Goal: Task Accomplishment & Management: Use online tool/utility

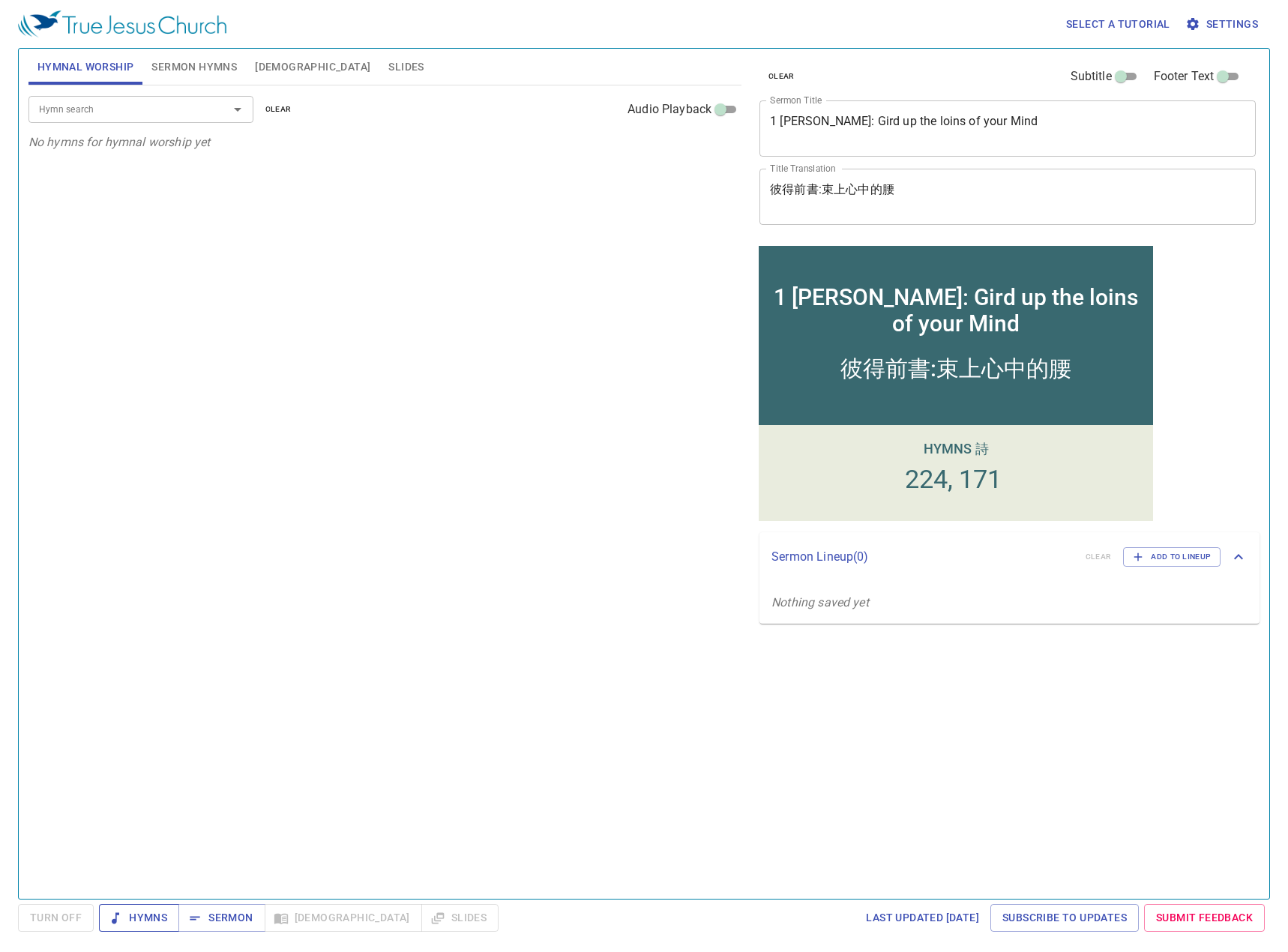
click at [152, 806] on span "Hymns" at bounding box center [139, 917] width 56 height 18
click at [209, 806] on span "Sermon" at bounding box center [221, 917] width 62 height 18
click at [148, 806] on span "Hymns" at bounding box center [139, 917] width 56 height 18
click at [229, 806] on span "Sermon" at bounding box center [221, 917] width 62 height 18
click at [176, 77] on button "Sermon Hymns" at bounding box center [193, 66] width 103 height 36
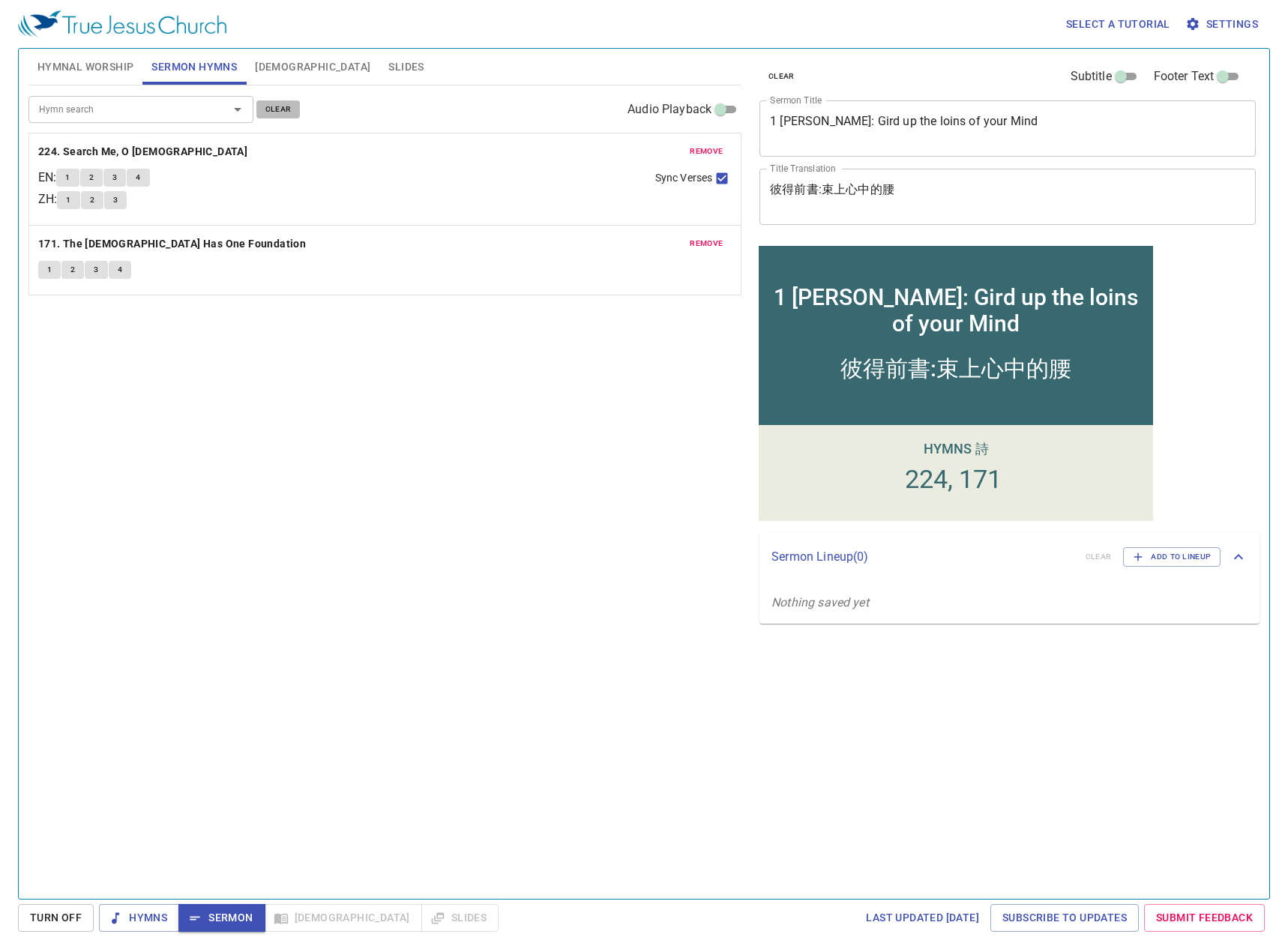
drag, startPoint x: 267, startPoint y: 104, endPoint x: 252, endPoint y: 108, distance: 15.5
click at [267, 105] on span "clear" at bounding box center [278, 109] width 26 height 14
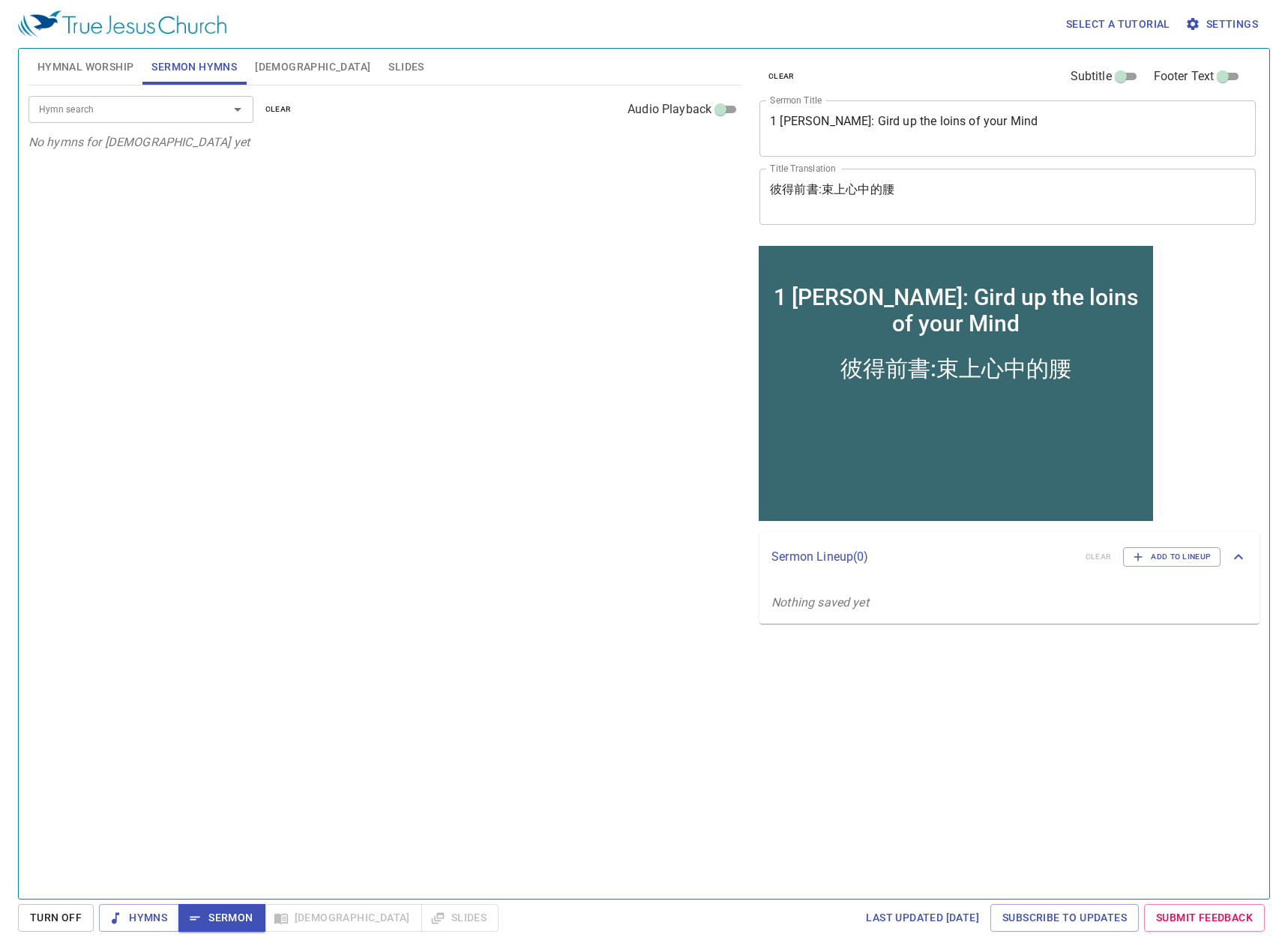
click at [188, 113] on input "Hymn search" at bounding box center [118, 109] width 172 height 18
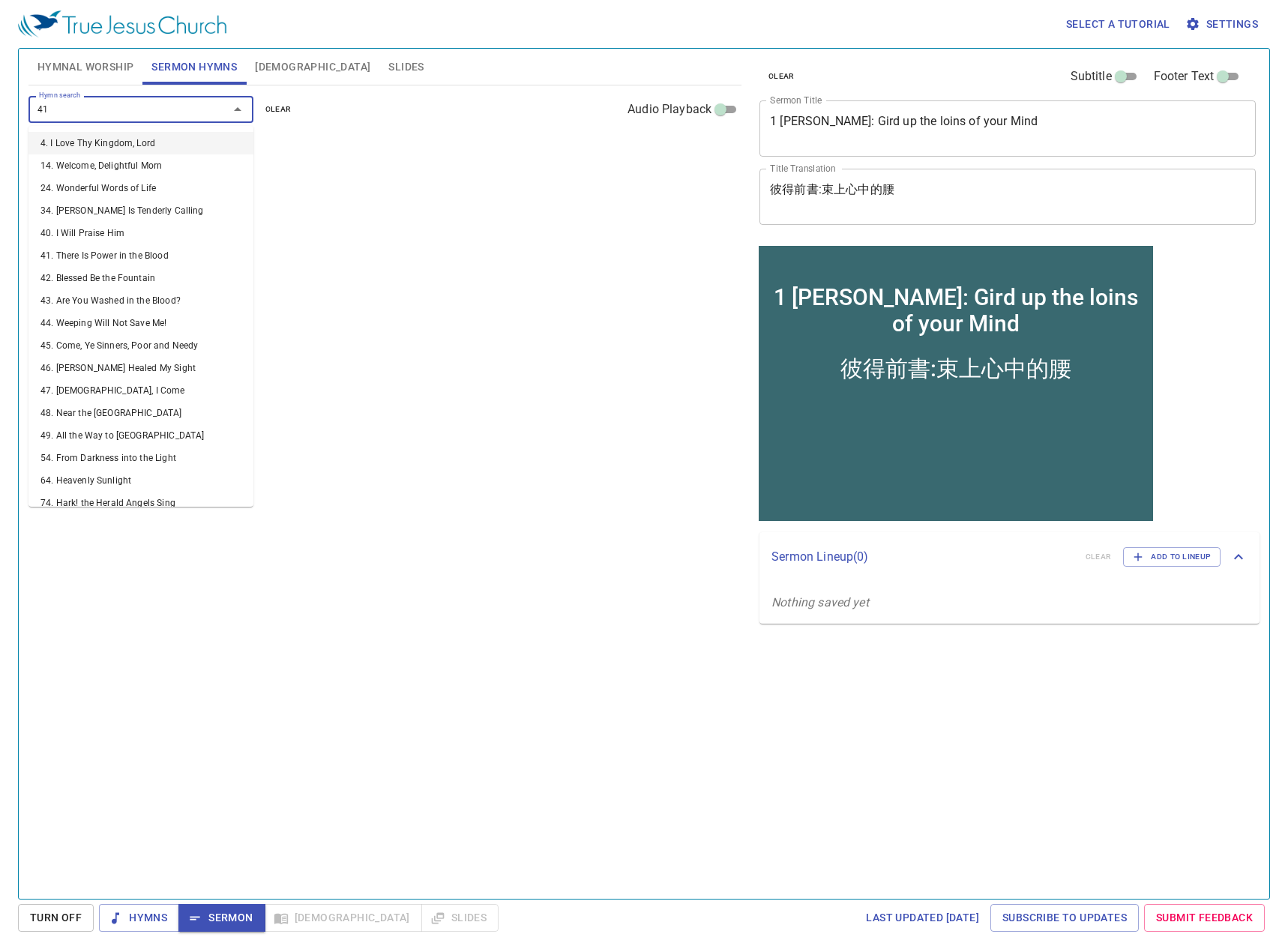
type input "415"
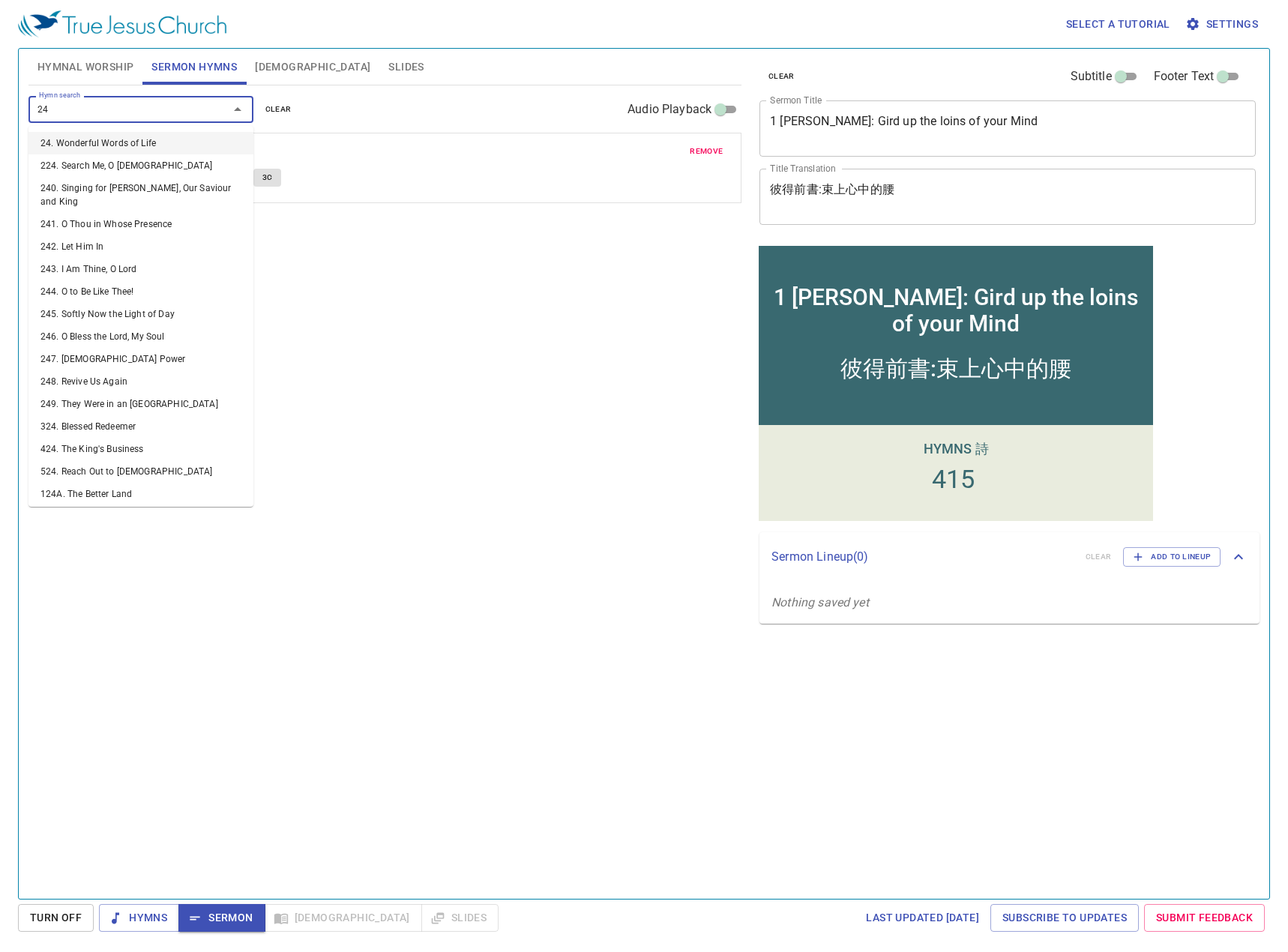
type input "244"
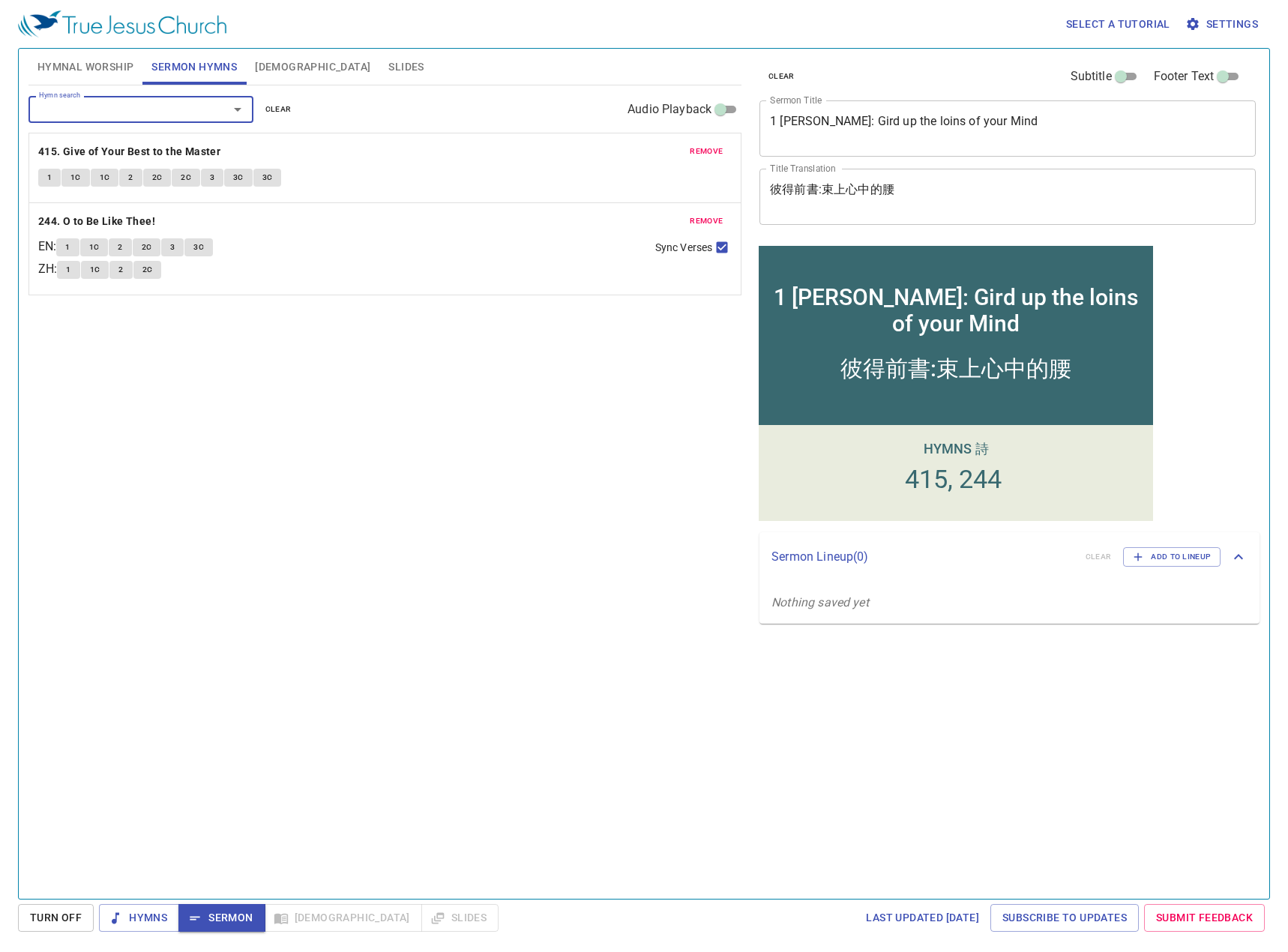
click at [945, 125] on textarea "1 Peter: Gird up the loins of your Mind" at bounding box center [1008, 129] width 475 height 29
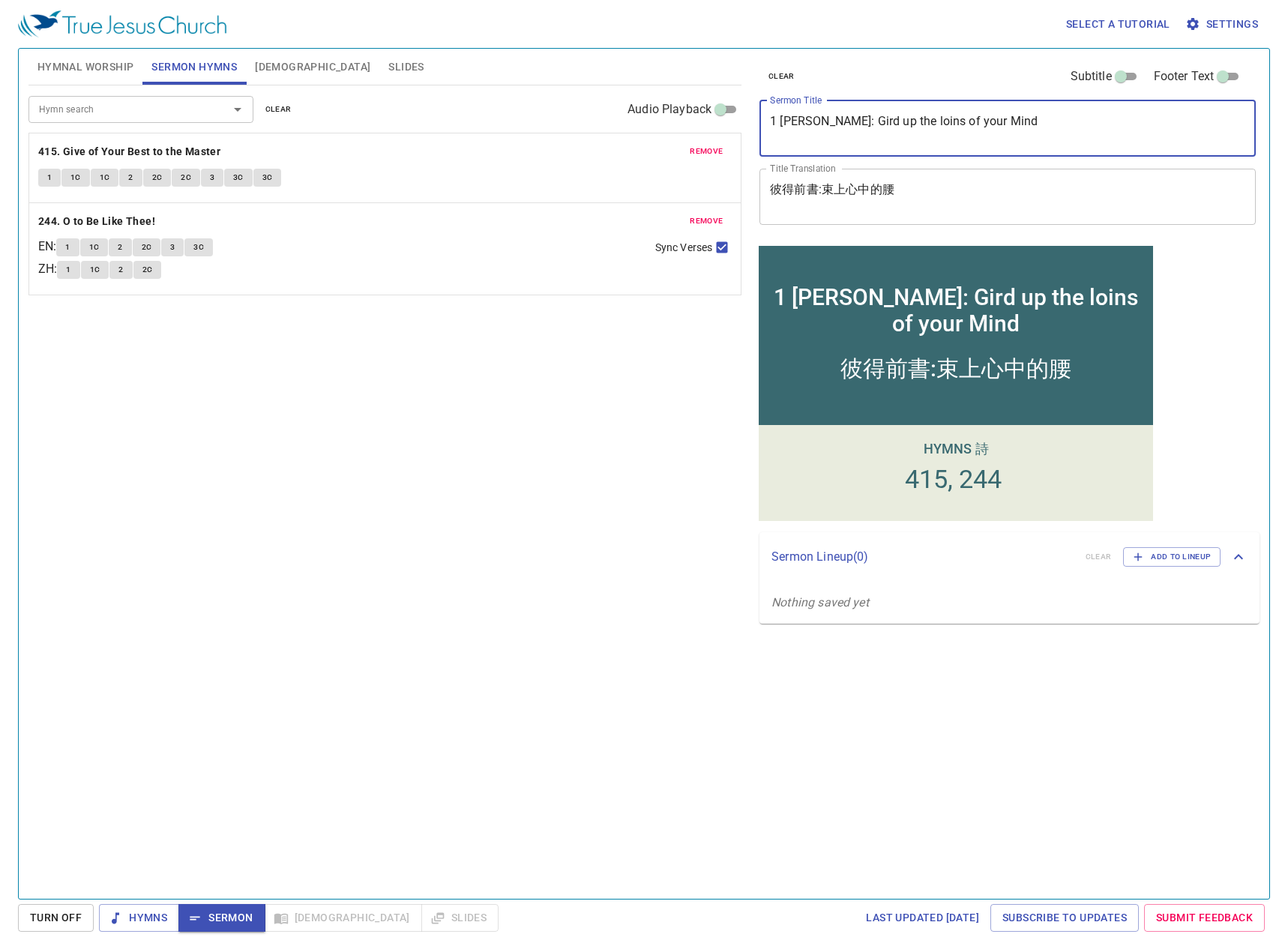
click at [945, 125] on textarea "1 Peter: Gird up the loins of your Mind" at bounding box center [1008, 129] width 475 height 29
click at [945, 135] on textarea "1 Peter: Gird up the loins of your Mind" at bounding box center [1008, 129] width 475 height 29
click at [945, 134] on textarea "1 Peter: Gird up the loins of your Mind" at bounding box center [1008, 129] width 475 height 29
click at [945, 130] on textarea "1 Peter: Gird up the loins of your Mind" at bounding box center [1008, 129] width 475 height 29
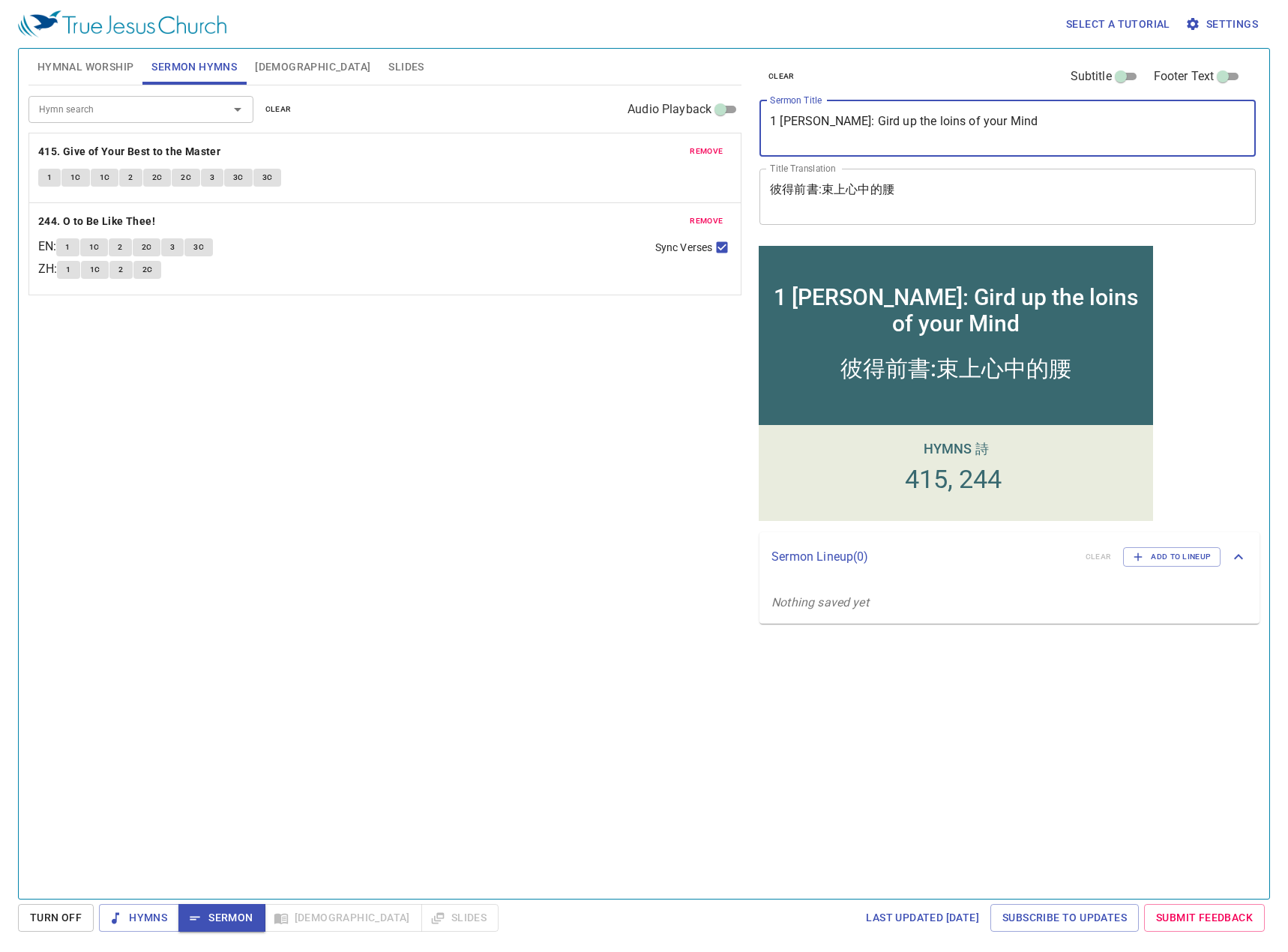
click at [945, 130] on textarea "1 Peter: Gird up the loins of your Mind" at bounding box center [1008, 129] width 475 height 29
click at [927, 125] on textarea "1 Peter: Gird up the loins of your Mind" at bounding box center [1008, 129] width 475 height 29
click at [923, 125] on textarea "1 Peter: Gird up the loins of your Mind" at bounding box center [1008, 129] width 475 height 29
click at [922, 124] on textarea "1 Peter: Gird up the loins of your Mind" at bounding box center [1008, 129] width 475 height 29
click at [920, 124] on textarea "1 Peter: Gird up the loins of your Mind" at bounding box center [1008, 129] width 475 height 29
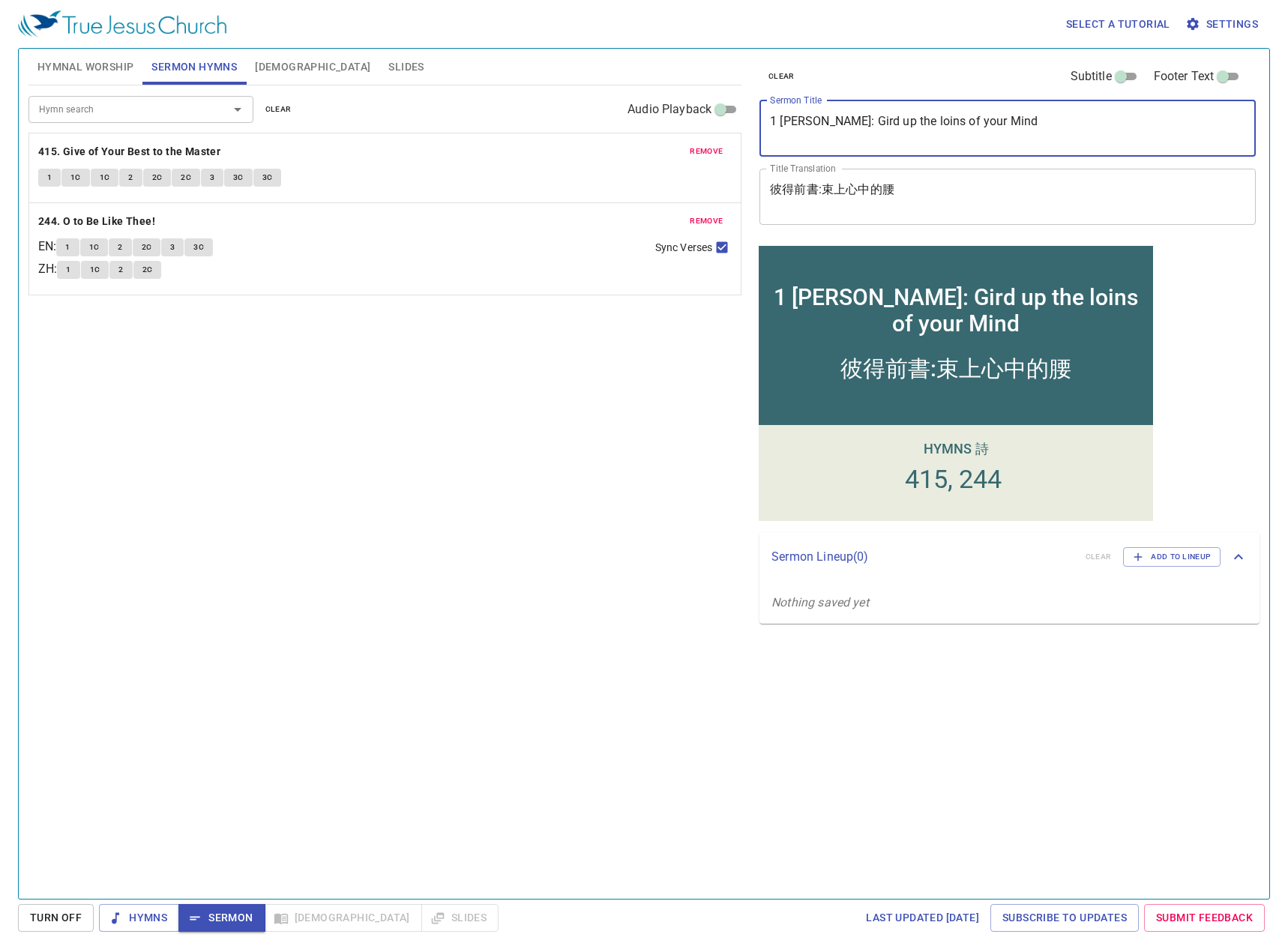
click at [920, 121] on textarea "1 Peter: Gird up the loins of your Mind" at bounding box center [1008, 129] width 475 height 29
click at [919, 120] on textarea "1 Peter: Gird up the loins of your Mind" at bounding box center [1008, 129] width 475 height 29
drag, startPoint x: 979, startPoint y: 125, endPoint x: 692, endPoint y: 130, distance: 287.0
click at [692, 130] on div "Hymnal Worship Sermon Hymns Bible Slides Hymn search Hymn search clear Audio Pl…" at bounding box center [644, 467] width 1243 height 850
paste textarea "Rebuilding the Wall"
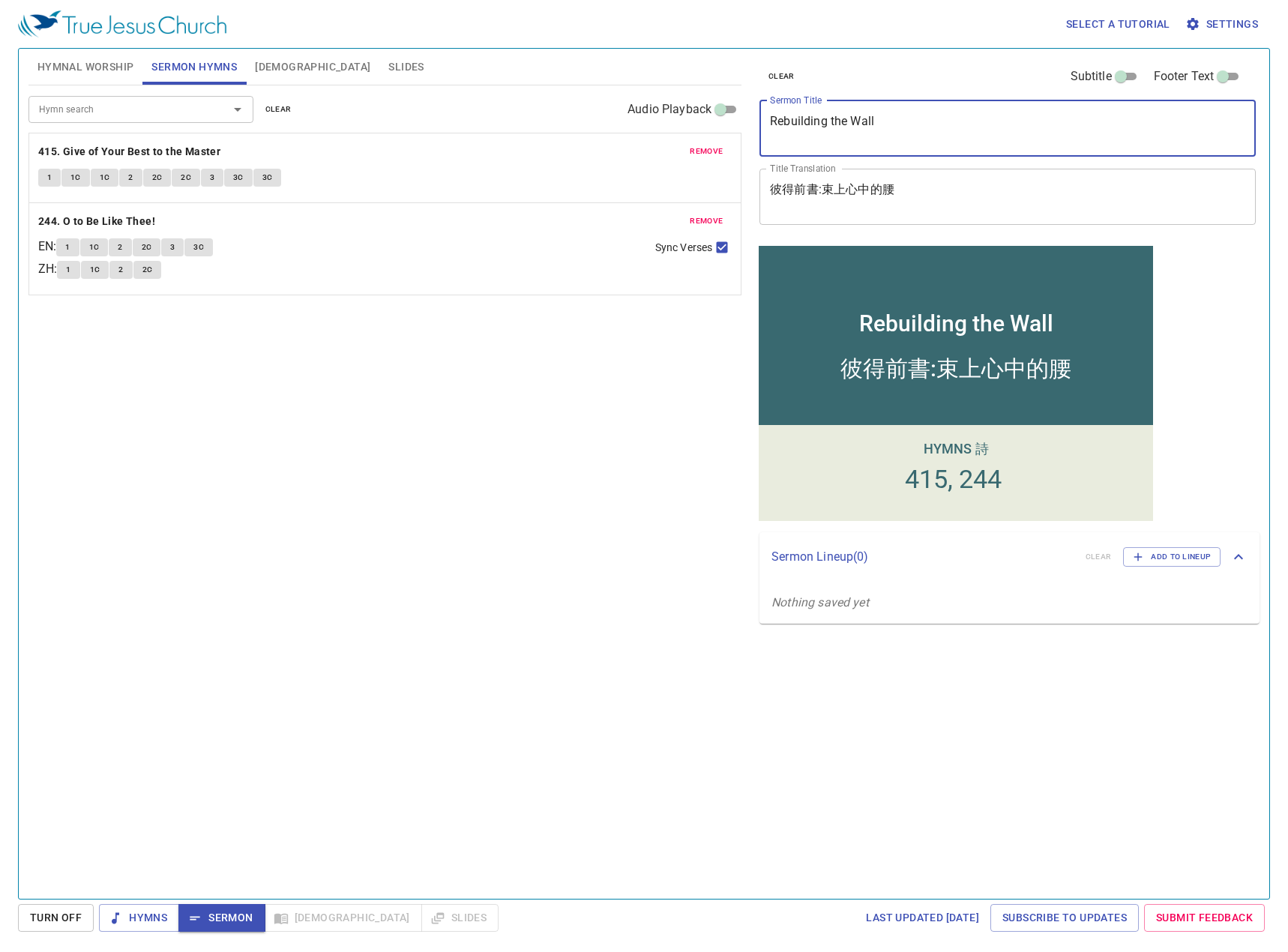
type textarea "Rebuilding the Wall"
click at [856, 188] on textarea "彼得前書:束上心中的腰" at bounding box center [1008, 196] width 475 height 29
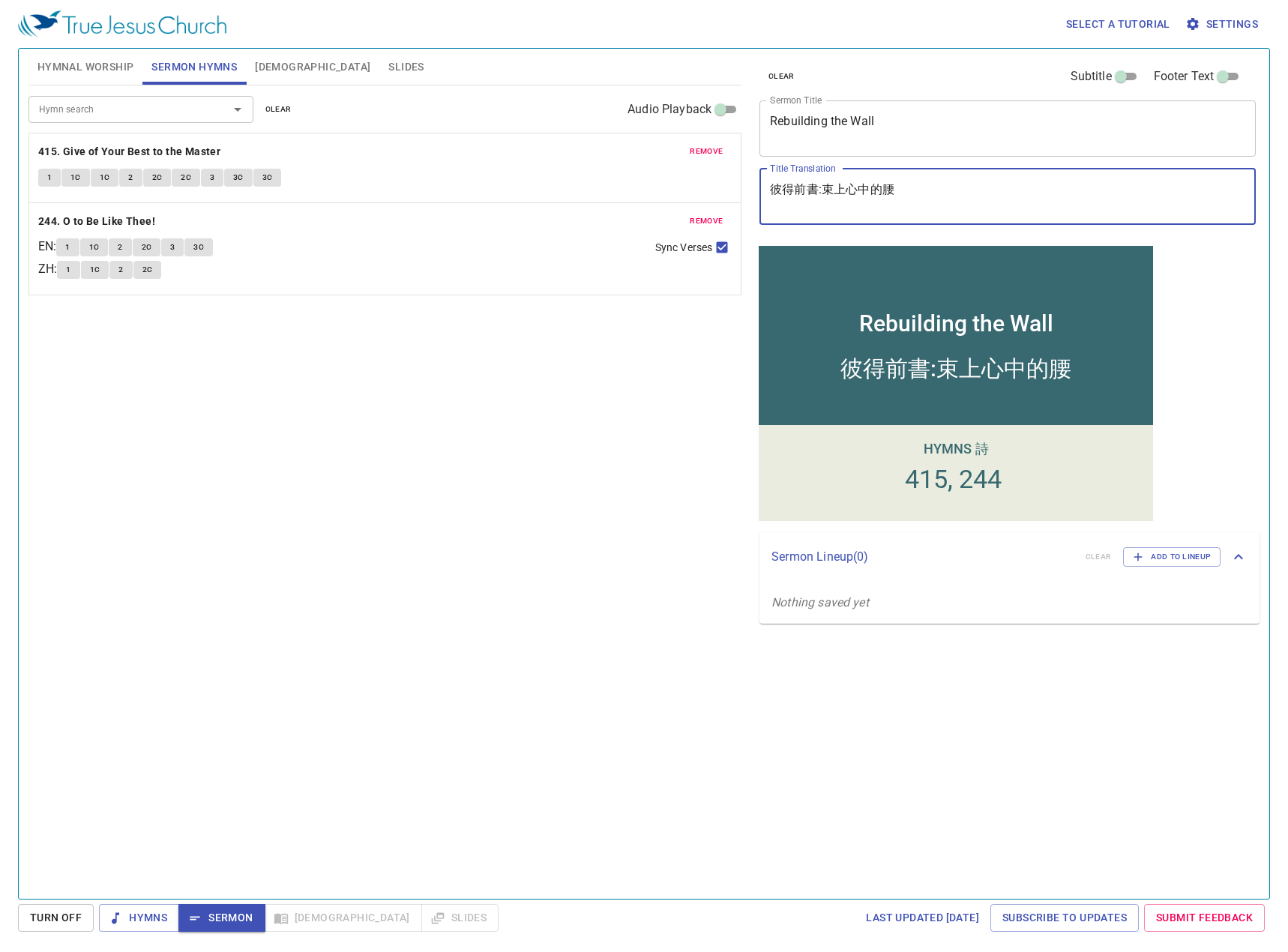
click at [837, 189] on textarea "彼得前書:束上心中的腰" at bounding box center [1008, 196] width 475 height 29
drag, startPoint x: 906, startPoint y: 190, endPoint x: 686, endPoint y: 192, distance: 220.0
click at [686, 192] on div "Hymnal Worship Sermon Hymns Bible Slides Hymn search Hymn search clear Audio Pl…" at bounding box center [644, 467] width 1243 height 850
paste textarea "重修牆垣"
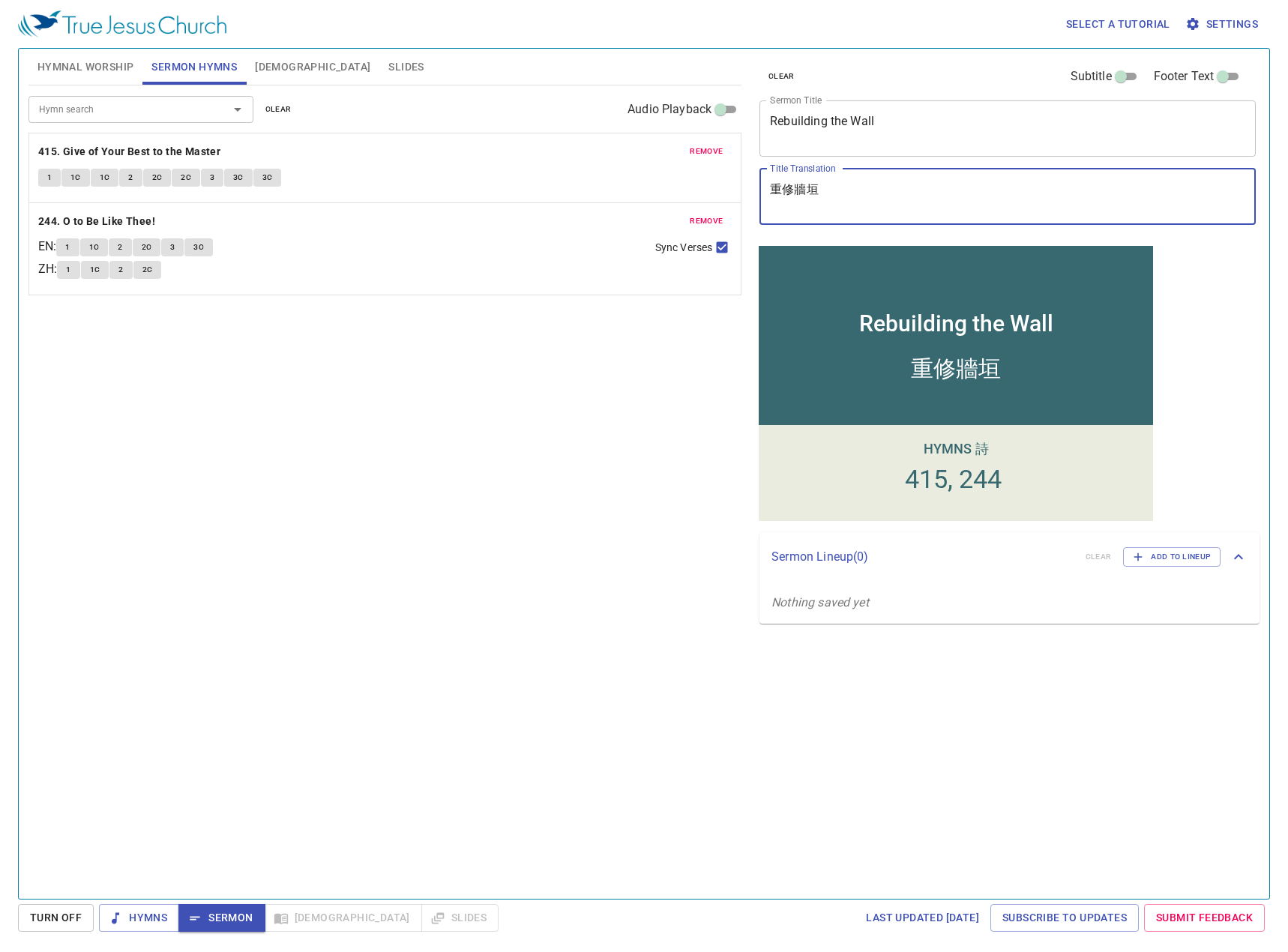
type textarea "重修牆垣"
click at [713, 147] on span "remove" at bounding box center [706, 151] width 33 height 14
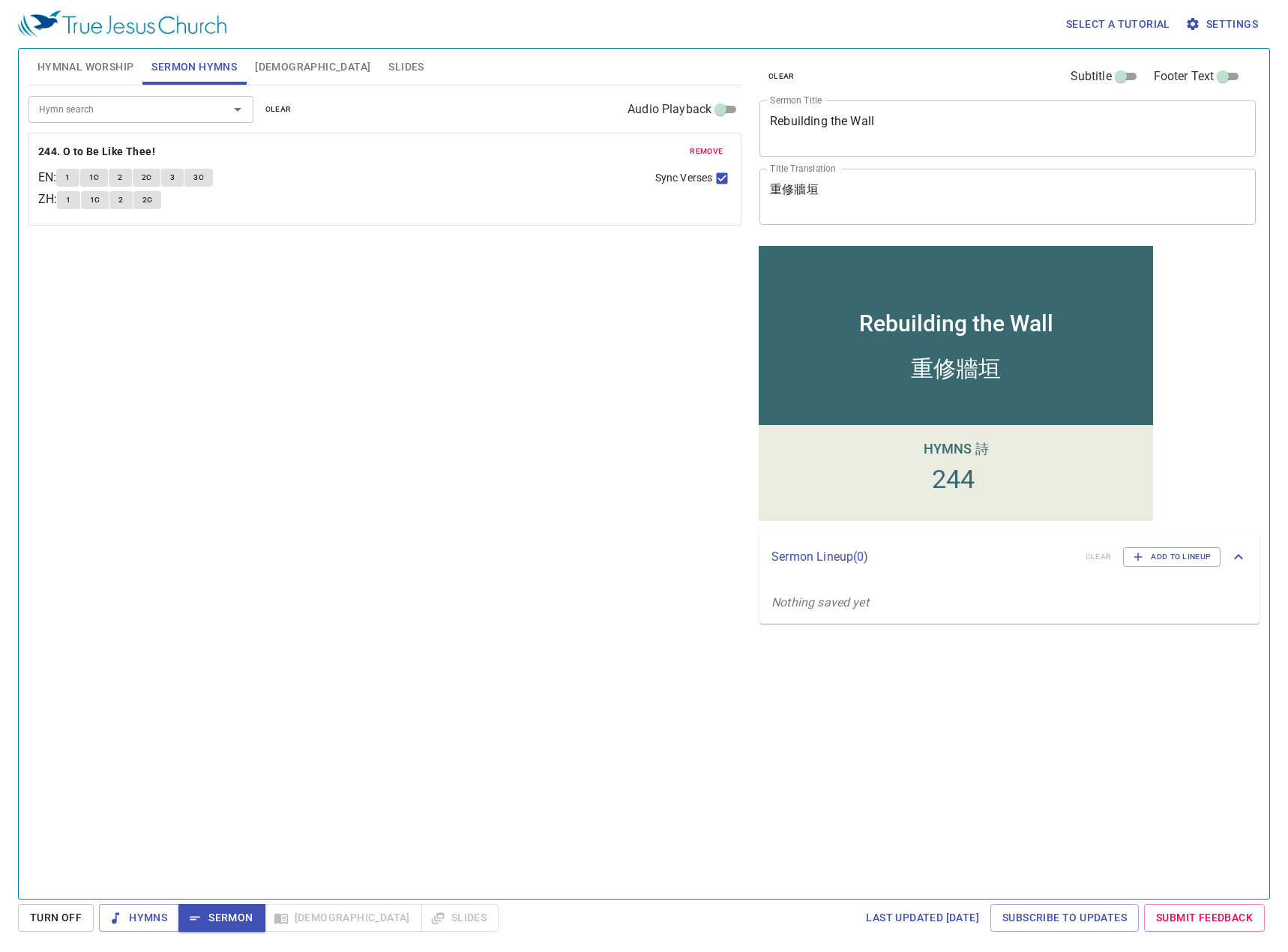
click at [139, 102] on input "Hymn search" at bounding box center [118, 109] width 172 height 18
type input "be still"
click at [160, 140] on li "382. Be Still, My Soul" at bounding box center [141, 143] width 225 height 22
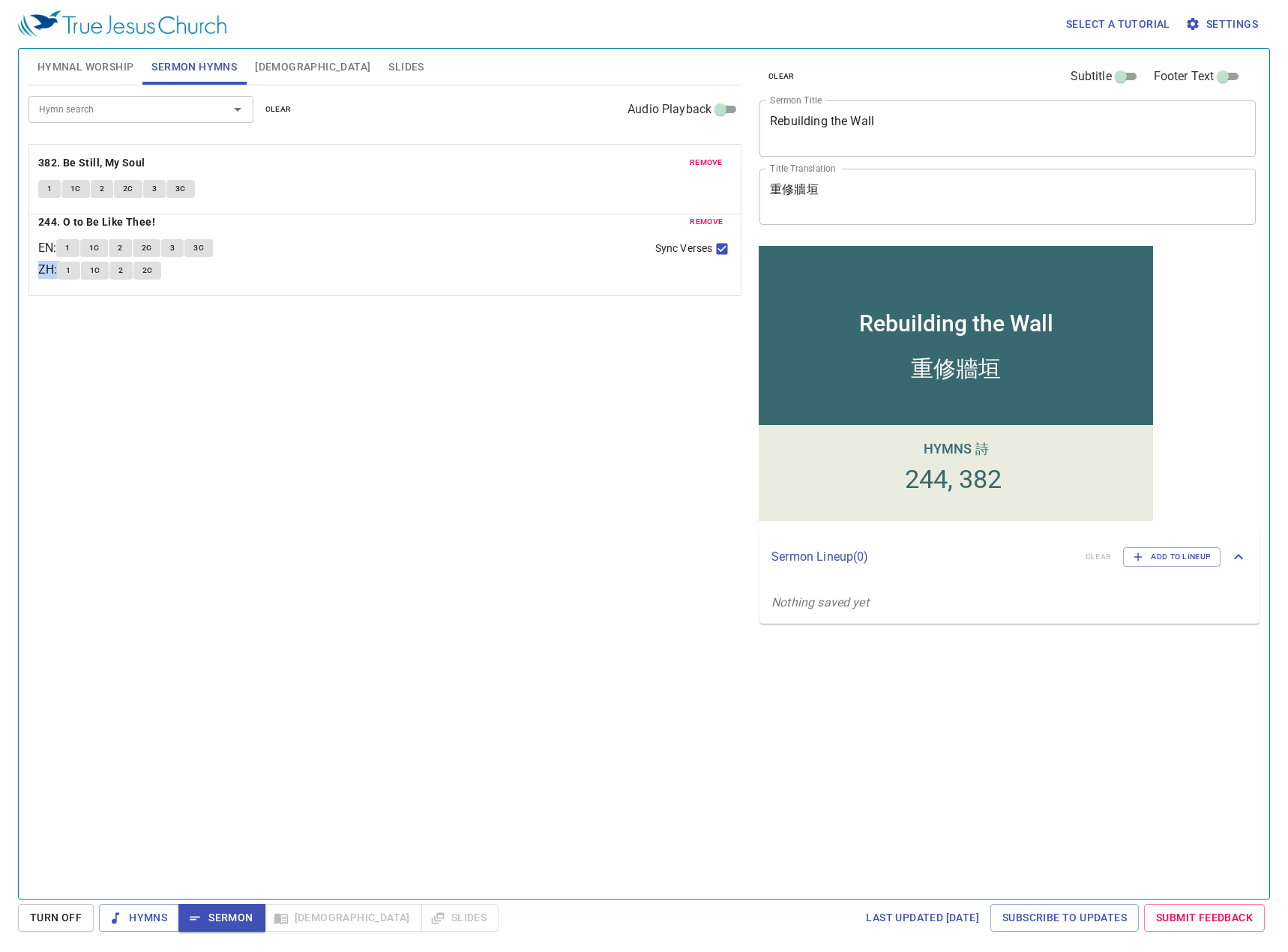
drag, startPoint x: 213, startPoint y: 253, endPoint x: 204, endPoint y: 166, distance: 87.5
click at [204, 166] on div "remove 244. O to Be Like Thee! EN : 1 1C 2 2C 3 3C ZH : 1 1C 2 2C Sync Verses r…" at bounding box center [385, 214] width 713 height 163
click at [242, 806] on span "Sermon" at bounding box center [221, 917] width 62 height 18
click at [412, 477] on div "Hymn search Hymn search clear Audio Playback remove 382. Be Still, My Soul 1 1C…" at bounding box center [385, 486] width 713 height 800
click at [543, 474] on div "Hymn search Hymn search clear Audio Playback remove 382. Be Still, My Soul 1 1C…" at bounding box center [385, 486] width 713 height 800
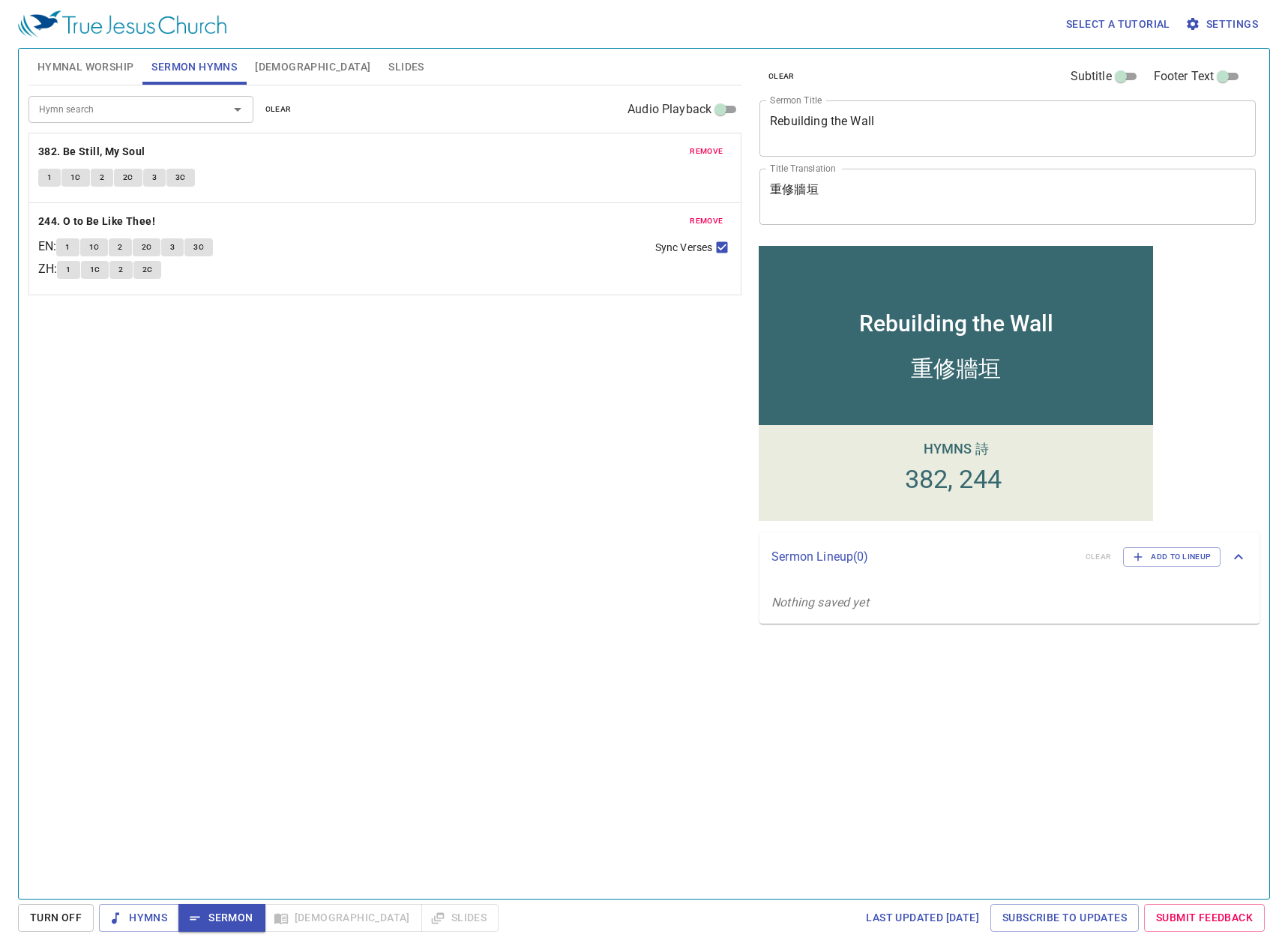
click at [92, 75] on span "Hymnal Worship" at bounding box center [85, 66] width 97 height 18
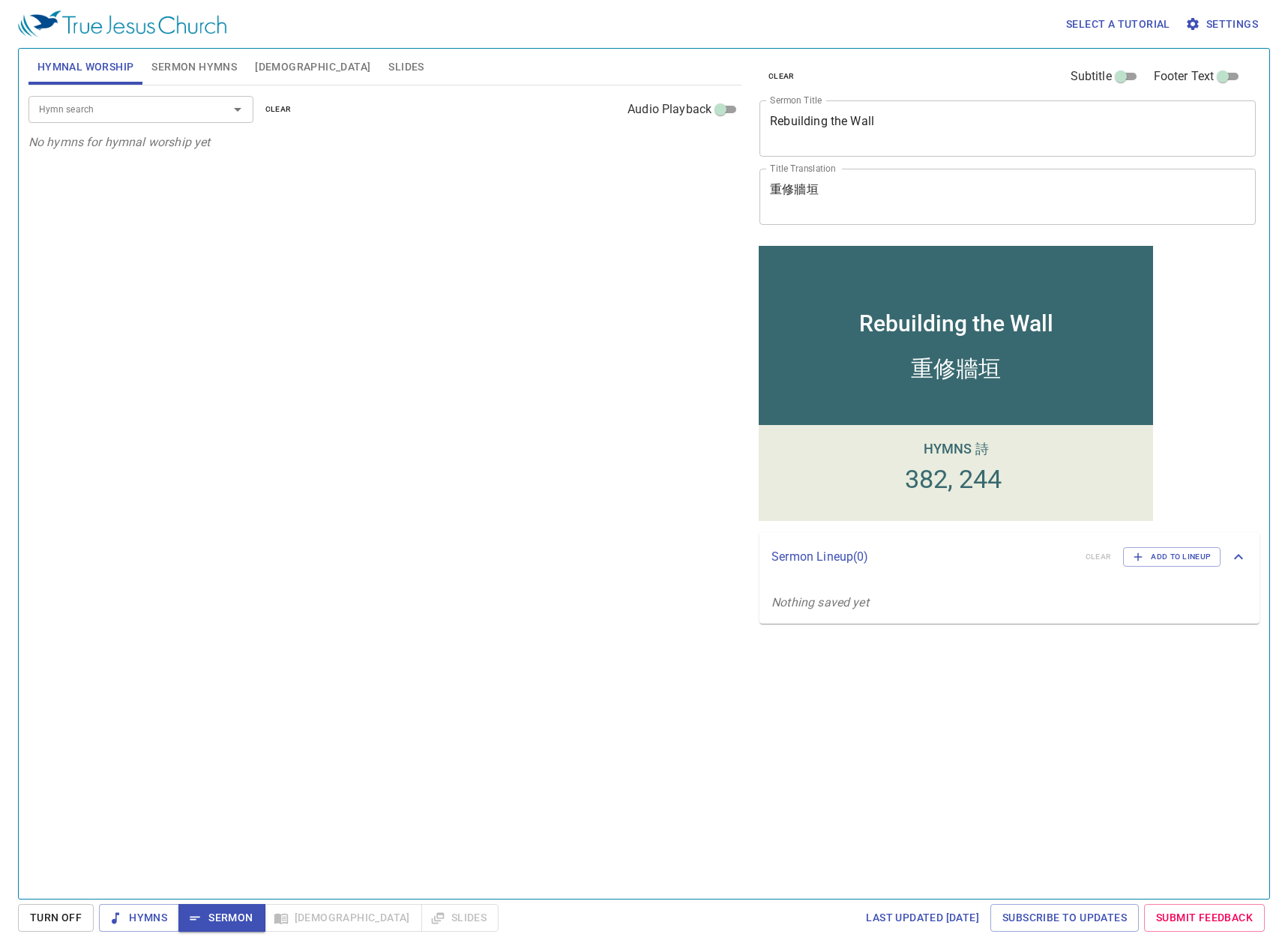
click at [81, 61] on span "Hymnal Worship" at bounding box center [85, 66] width 97 height 18
click at [132, 111] on input "Hymn search" at bounding box center [118, 109] width 172 height 18
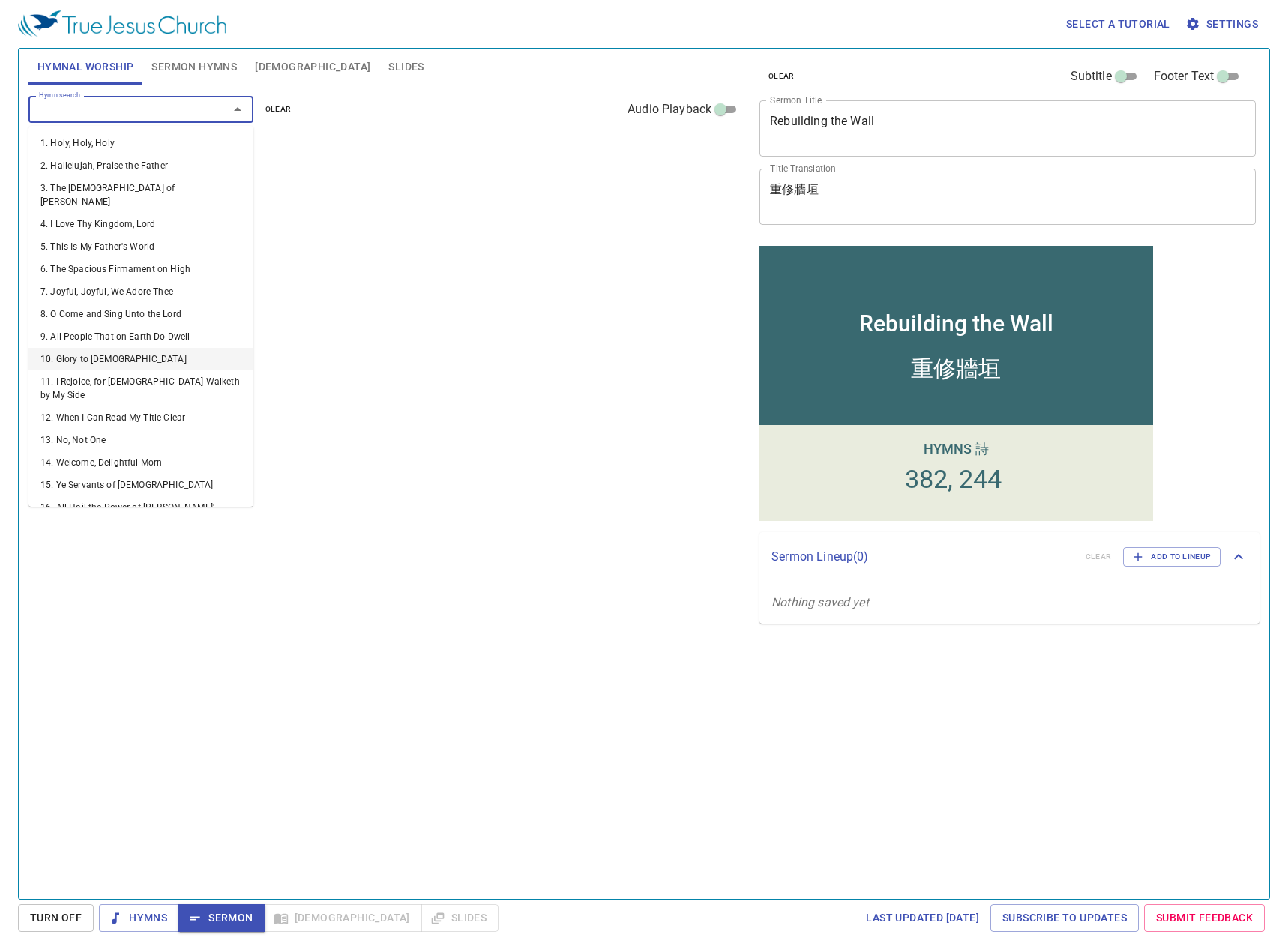
click at [435, 324] on div "Hymn search Hymn search clear Audio Playback No hymns for hymnal worship yet" at bounding box center [385, 486] width 713 height 800
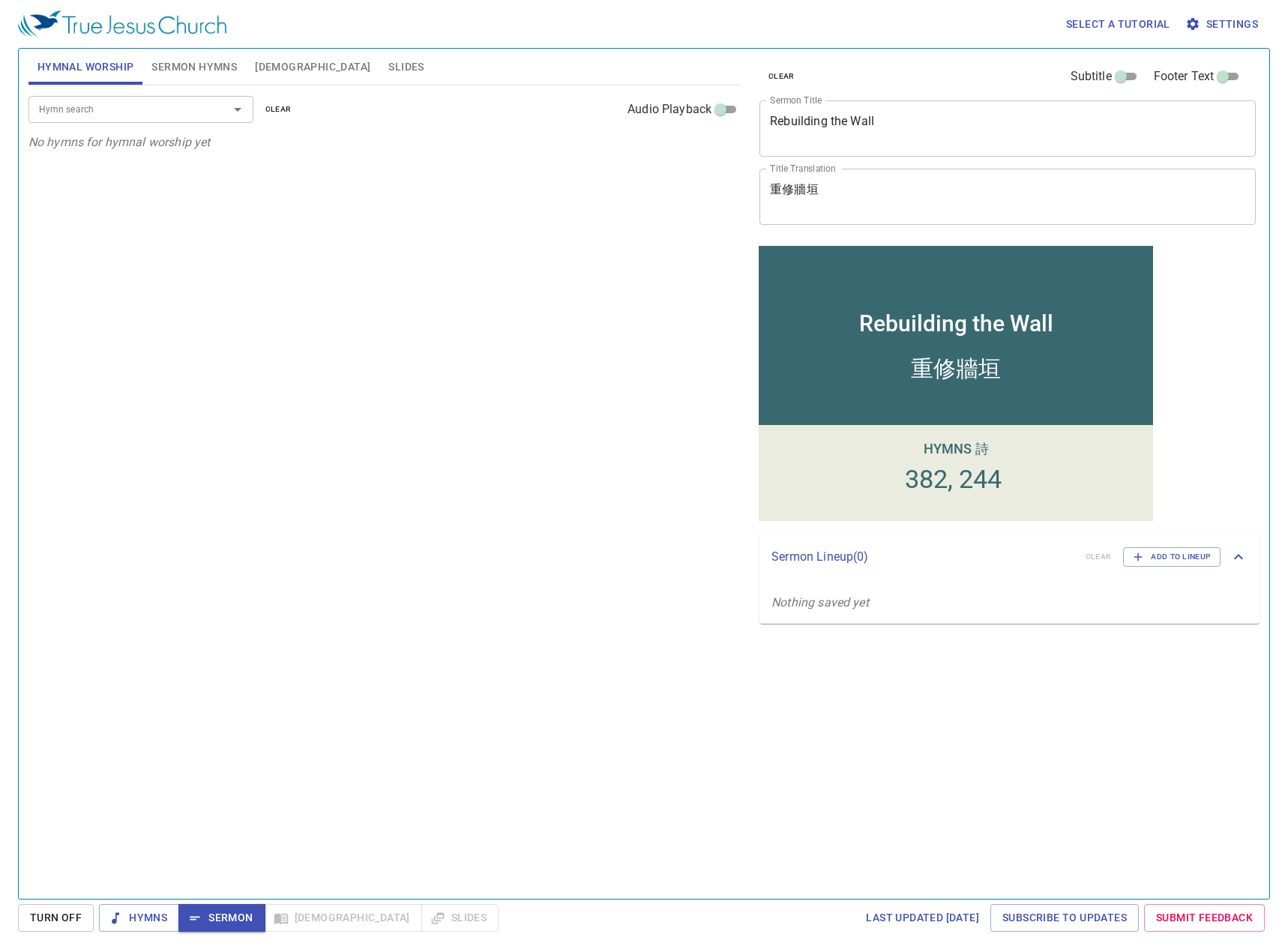
click at [141, 113] on input "Hymn search" at bounding box center [118, 109] width 172 height 18
click at [125, 115] on input "Hymn search" at bounding box center [118, 109] width 172 height 18
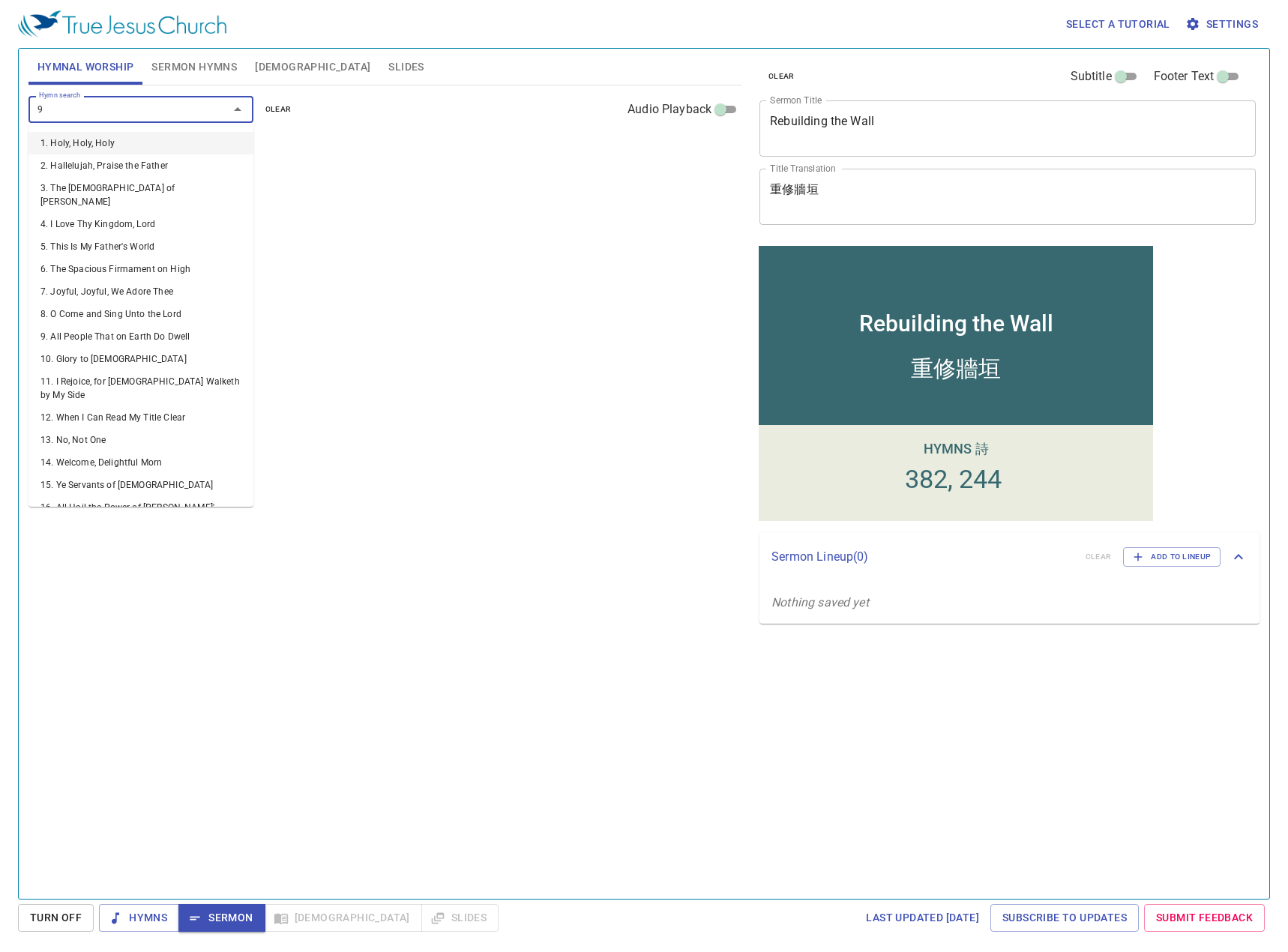
type input "95"
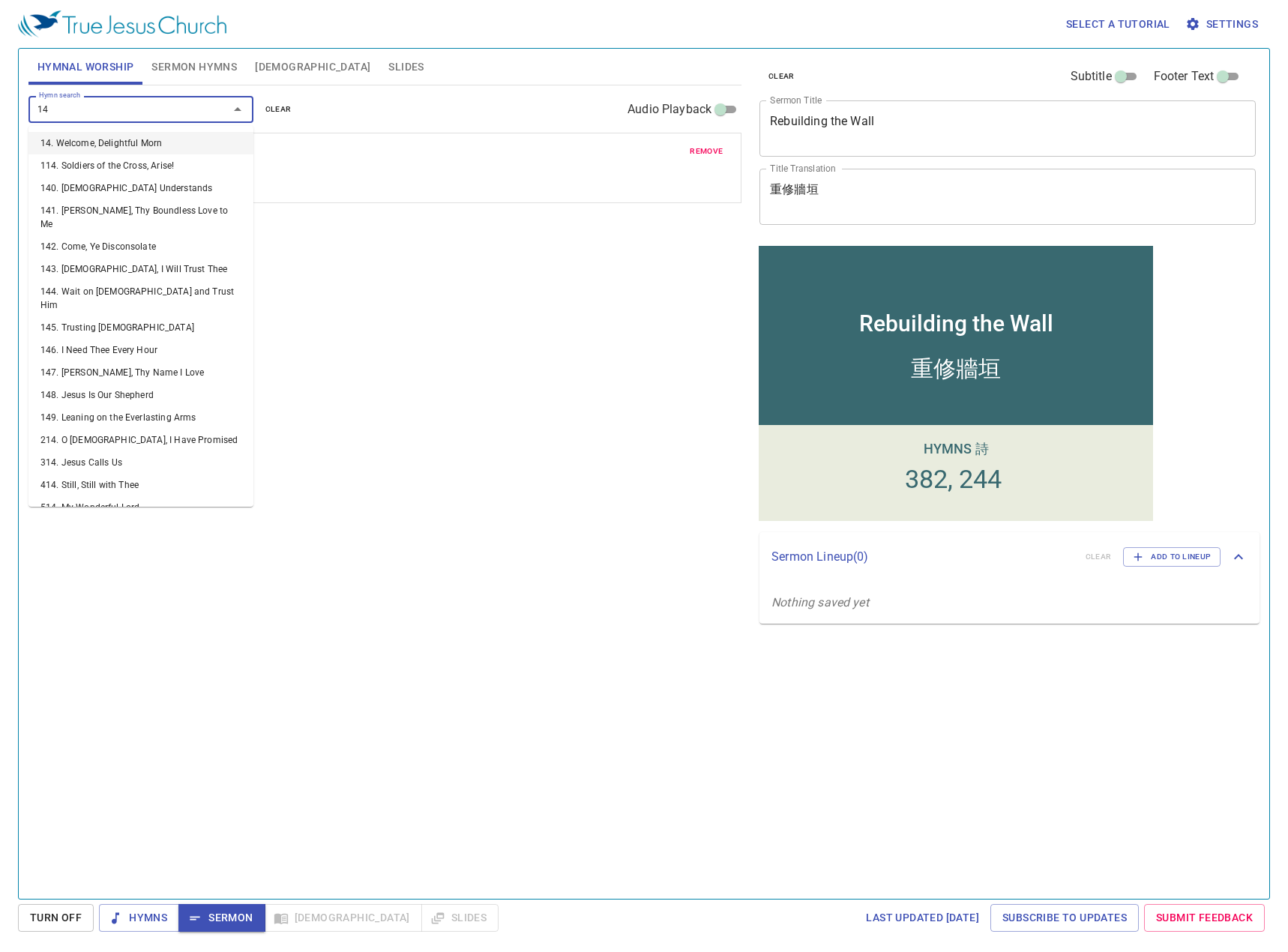
type input "146"
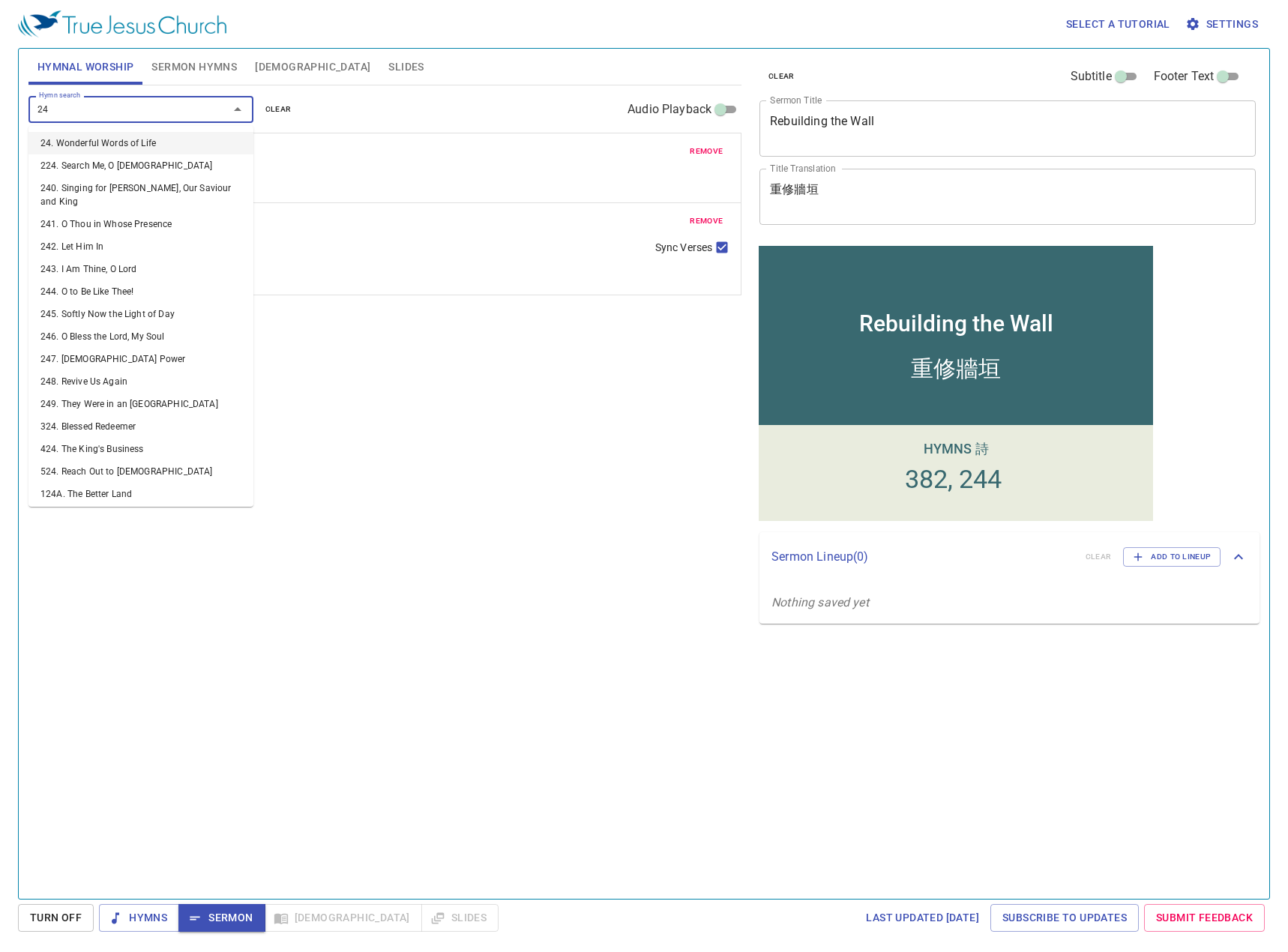
type input "243"
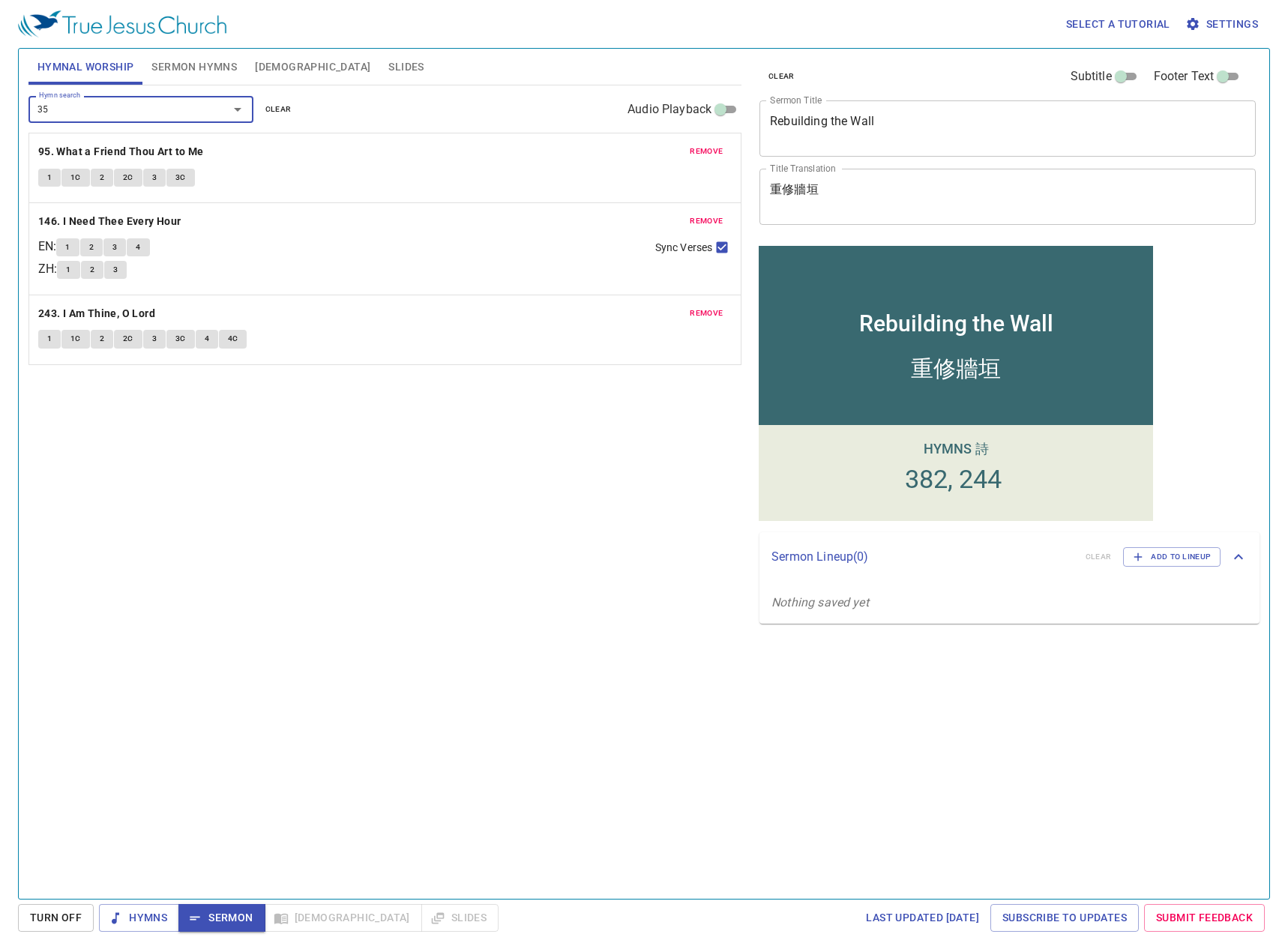
type input "351"
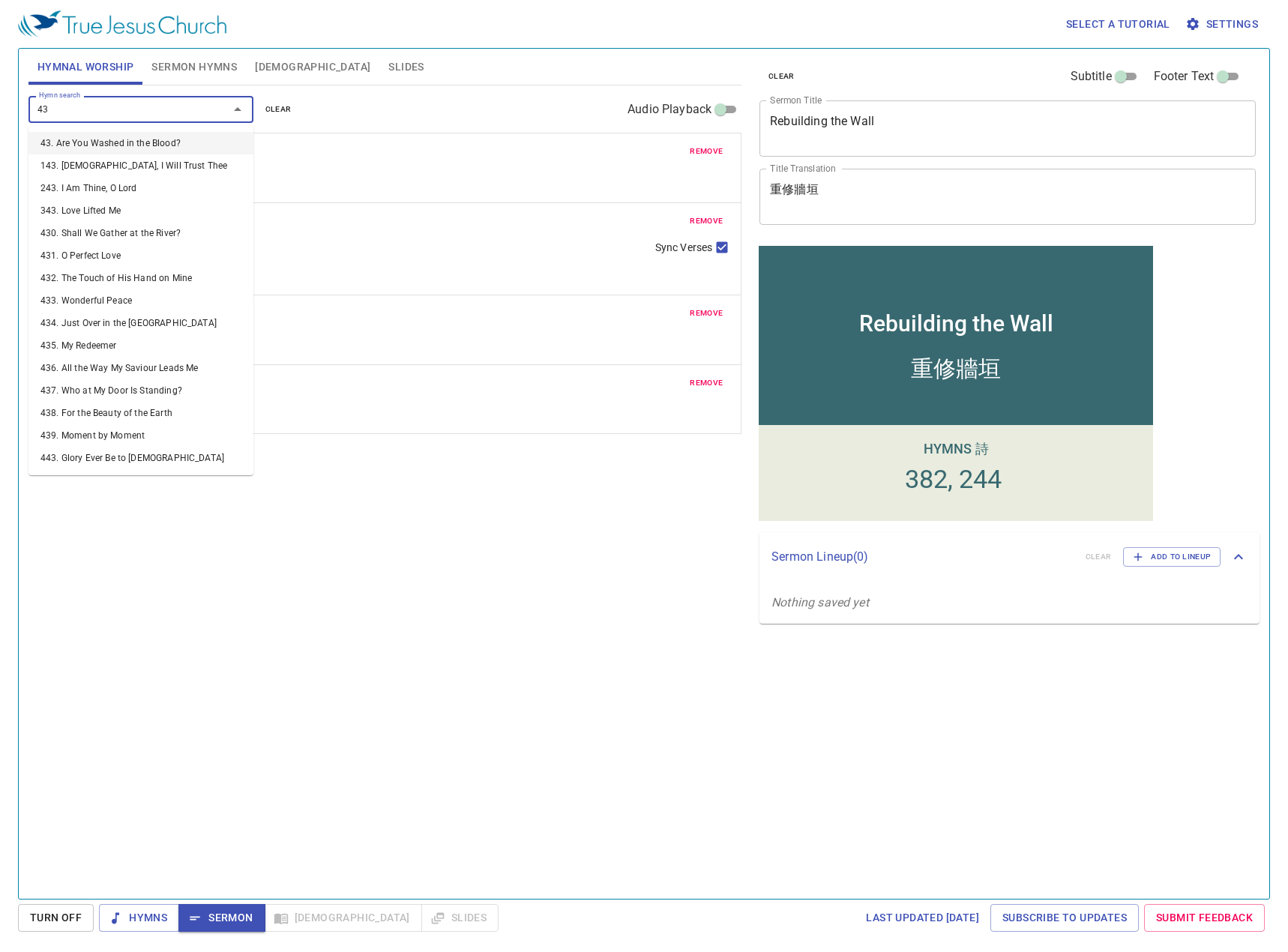
type input "437"
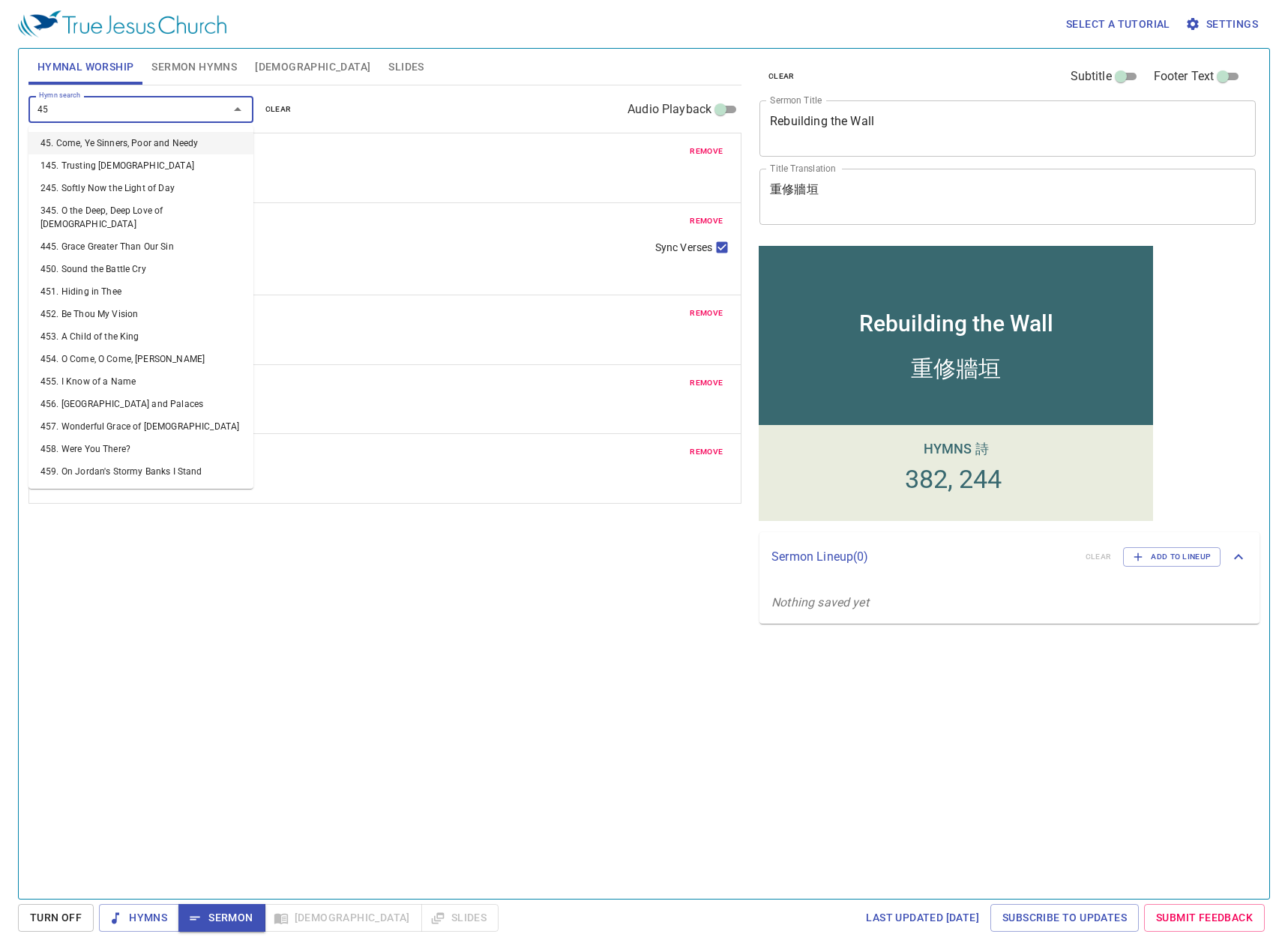
type input "459"
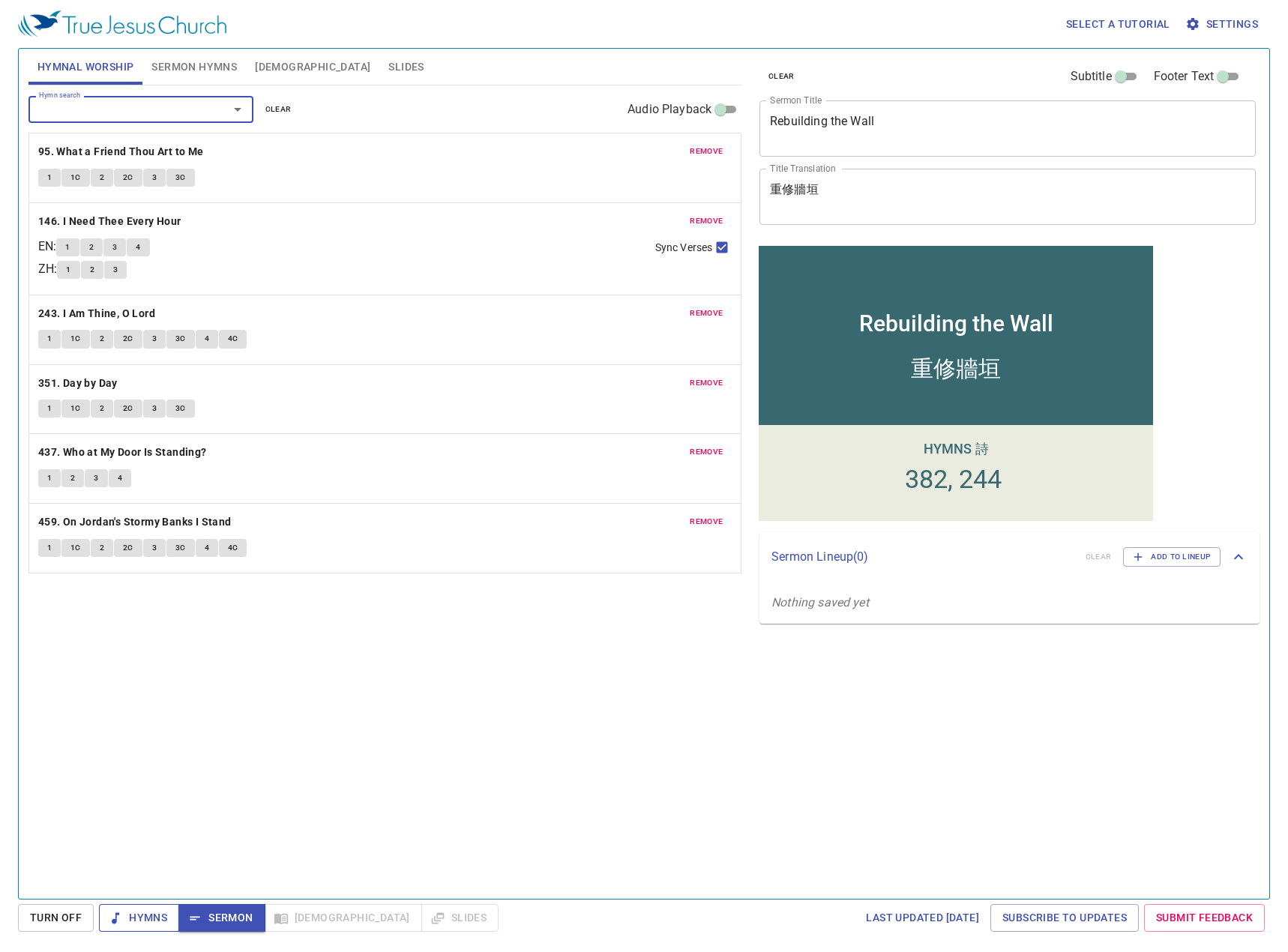
click at [140, 806] on span "Hymns" at bounding box center [139, 917] width 56 height 18
click at [440, 712] on div "Hymn search Hymn search clear Audio Playback remove 95. What a Friend Thou Art …" at bounding box center [385, 486] width 713 height 800
click at [797, 730] on div "clear Subtitle Footer Text Sermon Title Rebuilding the Wall x Sermon Title Titl…" at bounding box center [1006, 467] width 518 height 850
click at [198, 692] on div "Hymn search Hymn search clear Audio Playback remove 95. What a Friend Thou Art …" at bounding box center [385, 486] width 713 height 800
click at [226, 690] on div "Hymn search Hymn search clear Audio Playback remove 95. What a Friend Thou Art …" at bounding box center [385, 486] width 713 height 800
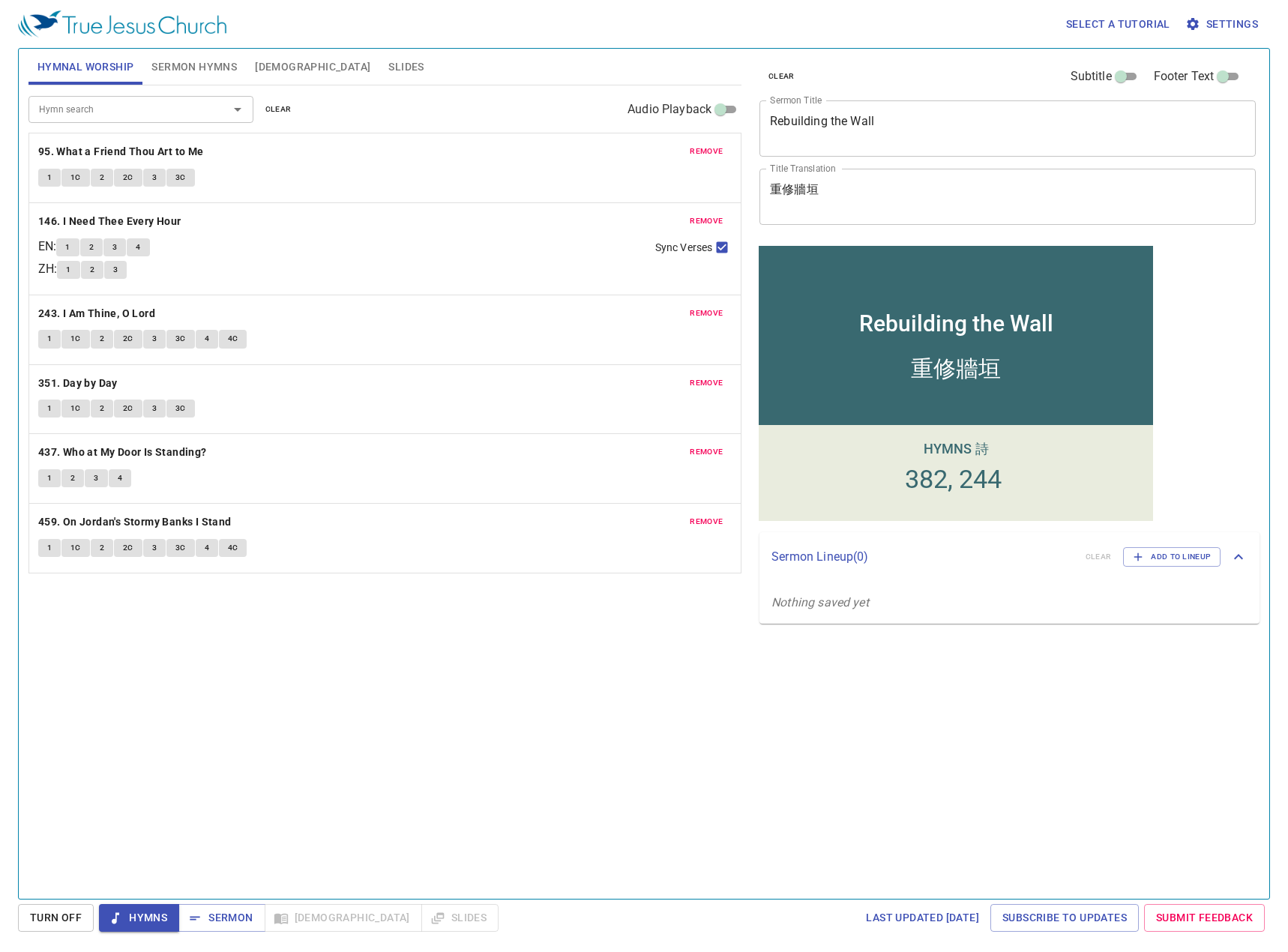
drag, startPoint x: 1099, startPoint y: 847, endPoint x: 1191, endPoint y: 865, distance: 93.7
click at [945, 806] on div "clear Subtitle Footer Text Sermon Title Rebuilding the Wall x Sermon Title Titl…" at bounding box center [1006, 467] width 518 height 850
click at [467, 715] on div "Hymn search Hymn search clear Audio Playback remove 95. What a Friend Thou Art …" at bounding box center [385, 486] width 713 height 800
click at [567, 85] on div "Hymn search Hymn search clear Audio Playback" at bounding box center [385, 109] width 713 height 48
click at [160, 717] on div "Hymn search Hymn search clear Audio Playback remove 95. What a Friend Thou Art …" at bounding box center [385, 486] width 713 height 800
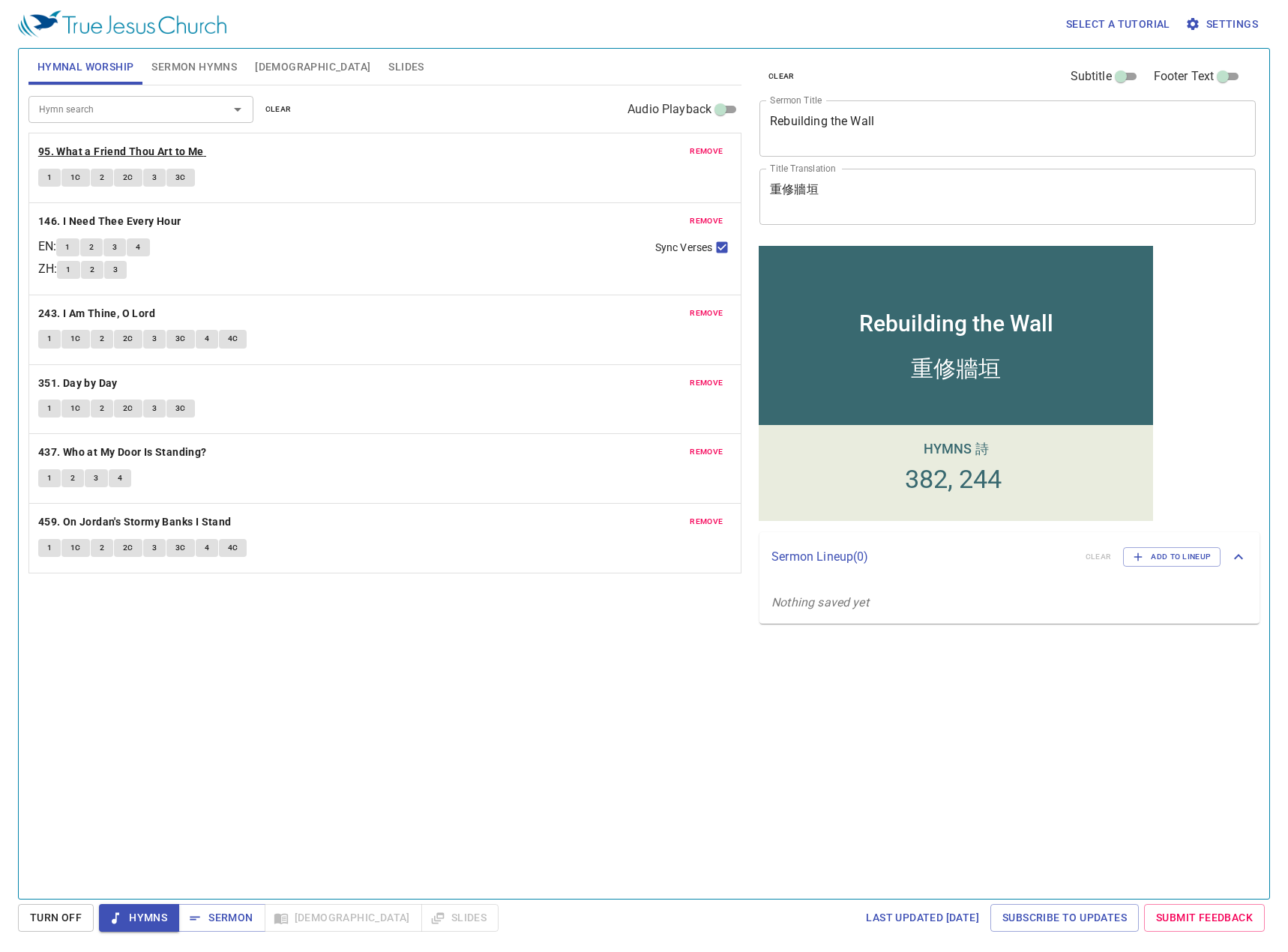
click at [116, 152] on b "95. What a Friend Thou Art to Me" at bounding box center [121, 151] width 165 height 18
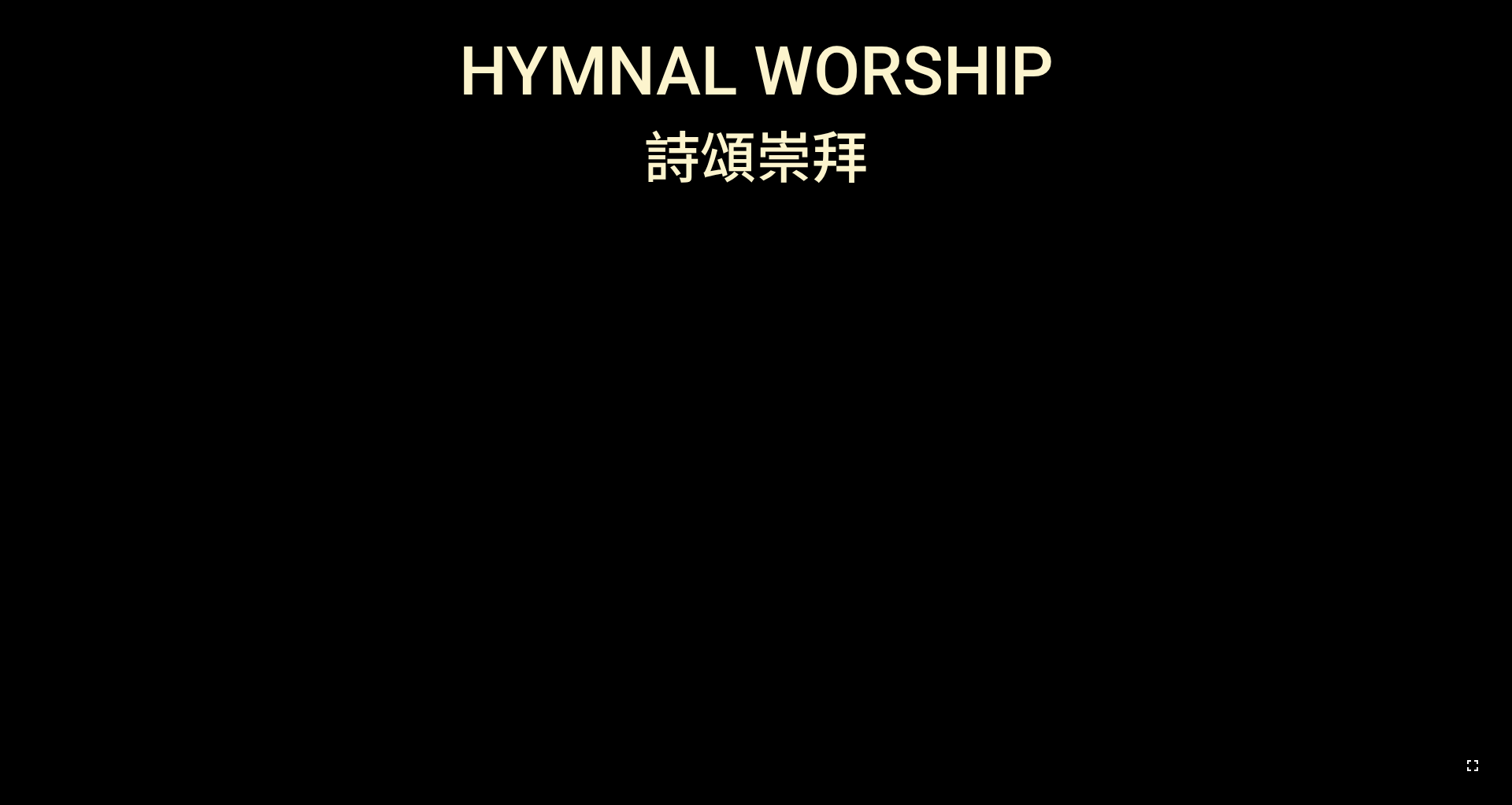
click at [1007, 629] on icon "button" at bounding box center [1473, 766] width 19 height 19
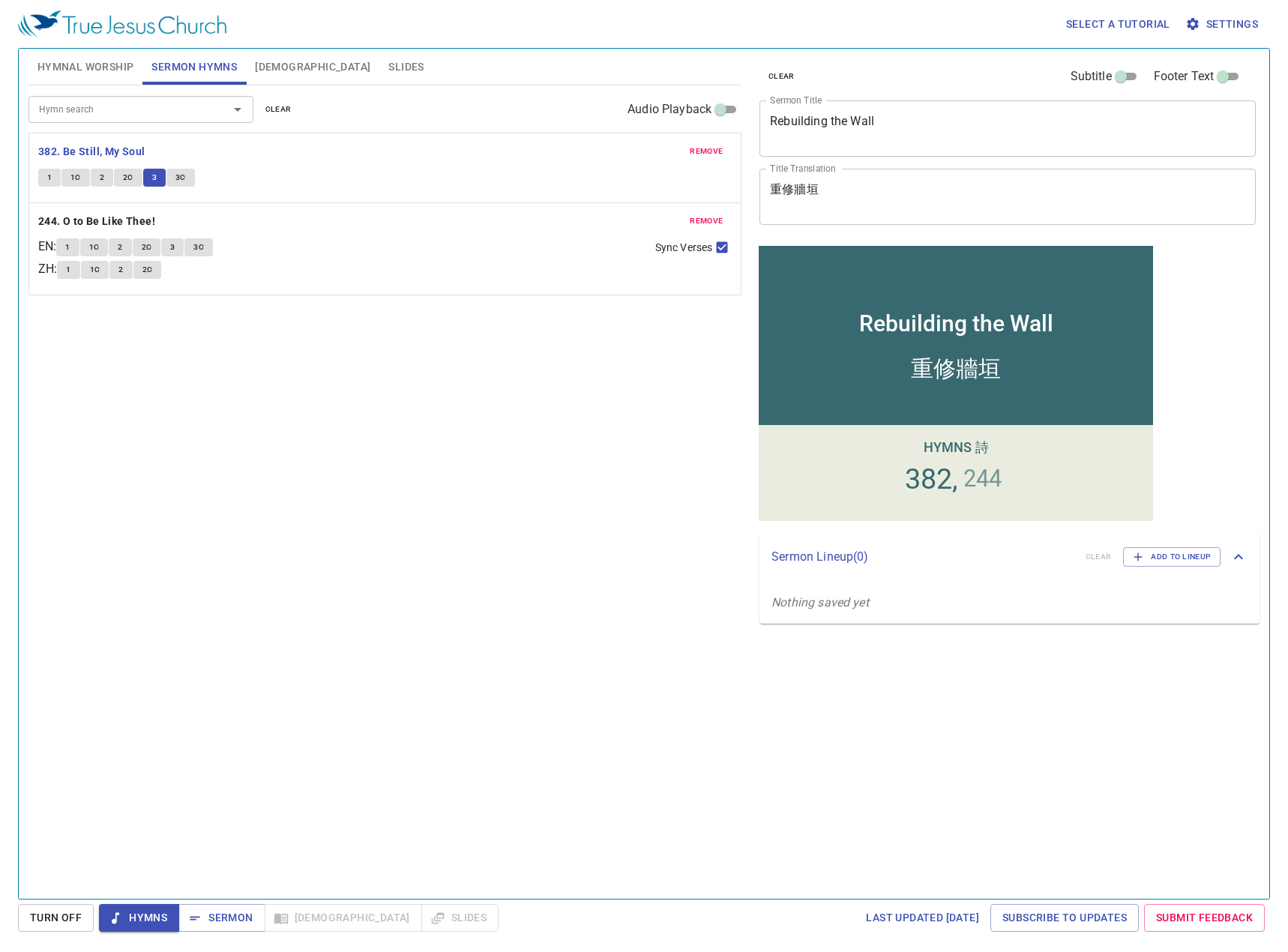
click at [344, 403] on div "Hymn search Hymn search clear Audio Playback remove 382. Be Still, My Soul 1 1C…" at bounding box center [385, 486] width 713 height 800
